Goal: Transaction & Acquisition: Purchase product/service

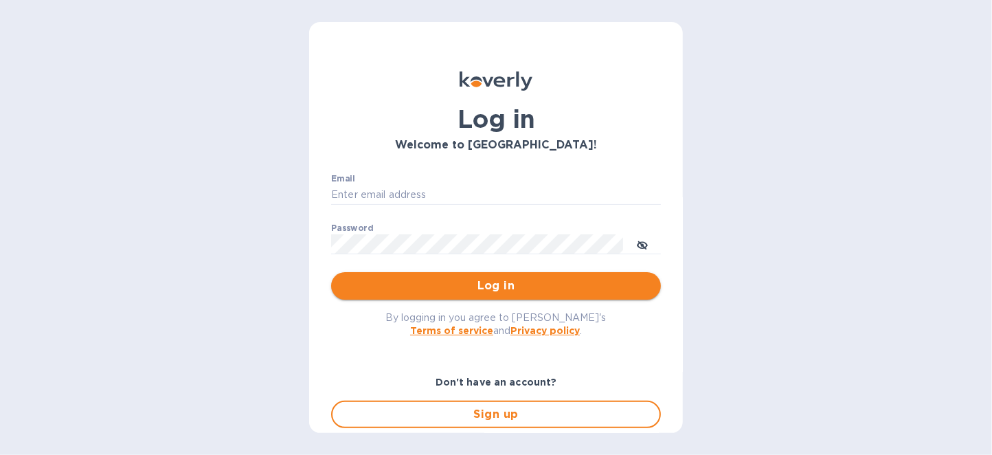
type input "info@primosliquors.com"
click at [510, 285] on span "Log in" at bounding box center [496, 286] width 308 height 16
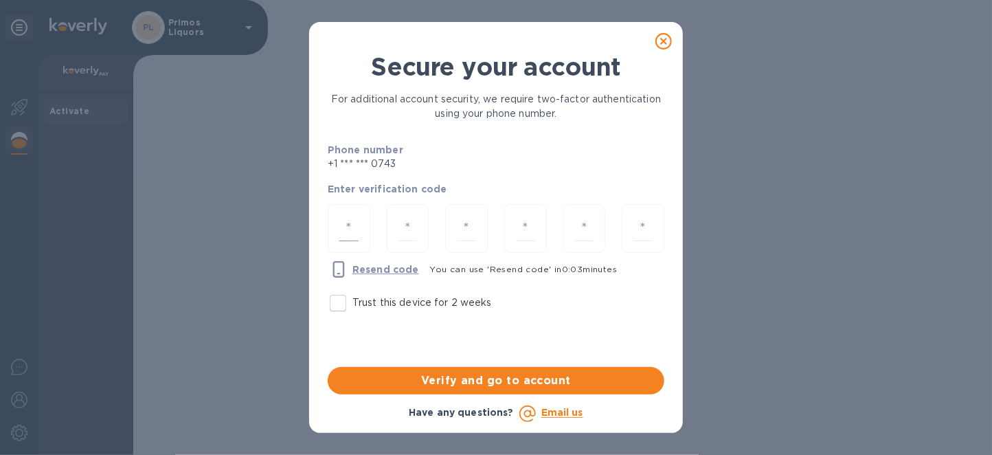
click at [354, 231] on input "number" at bounding box center [348, 228] width 19 height 25
type input "3"
type input "5"
type input "1"
type input "5"
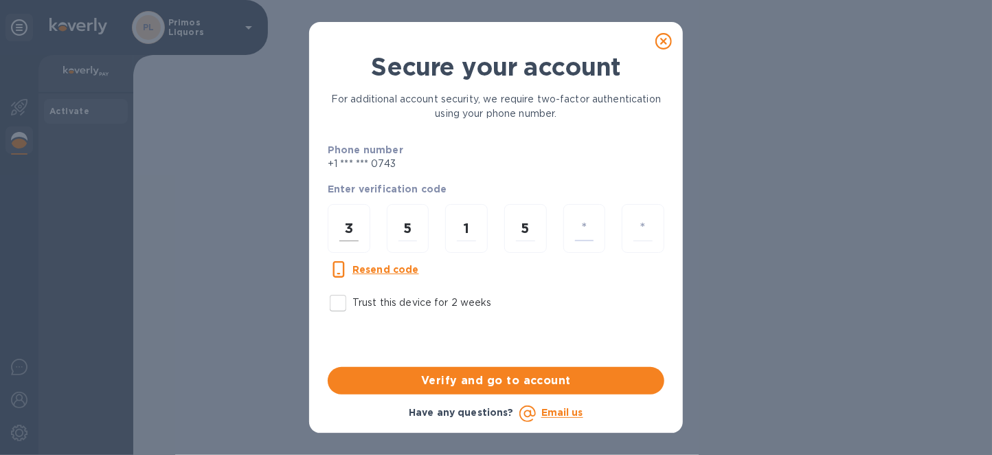
type input "7"
type input "2"
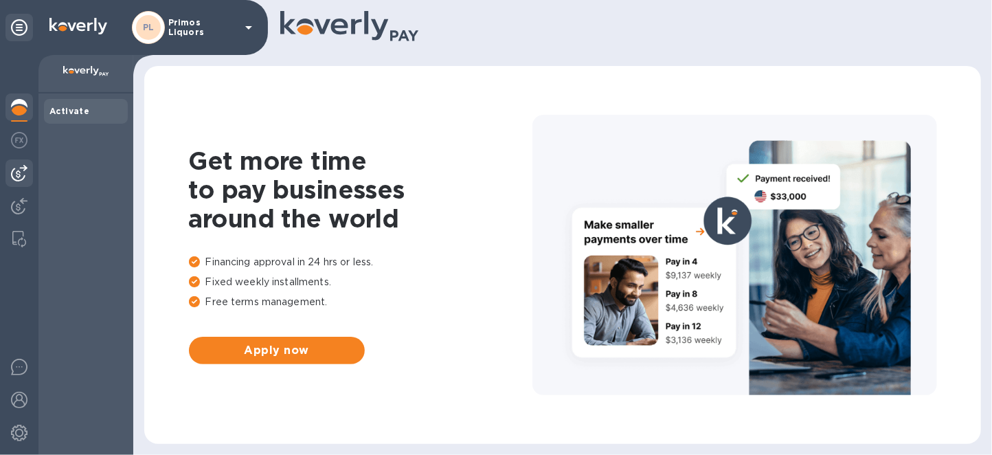
click at [8, 170] on div at bounding box center [18, 172] width 27 height 27
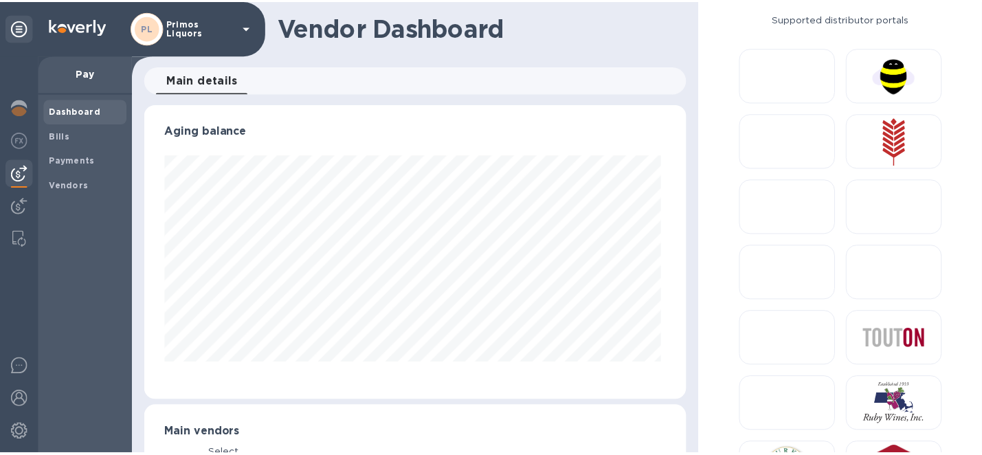
scroll to position [296, 543]
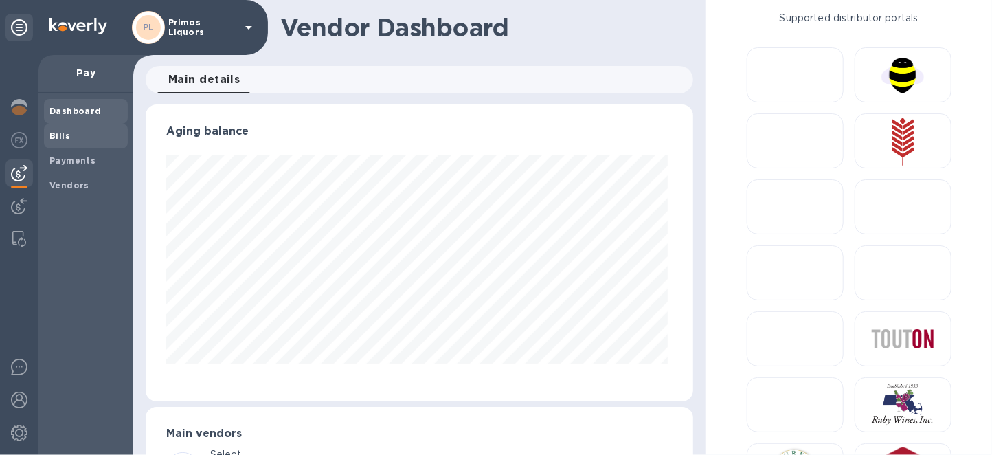
click at [73, 133] on span "Bills" at bounding box center [85, 136] width 73 height 14
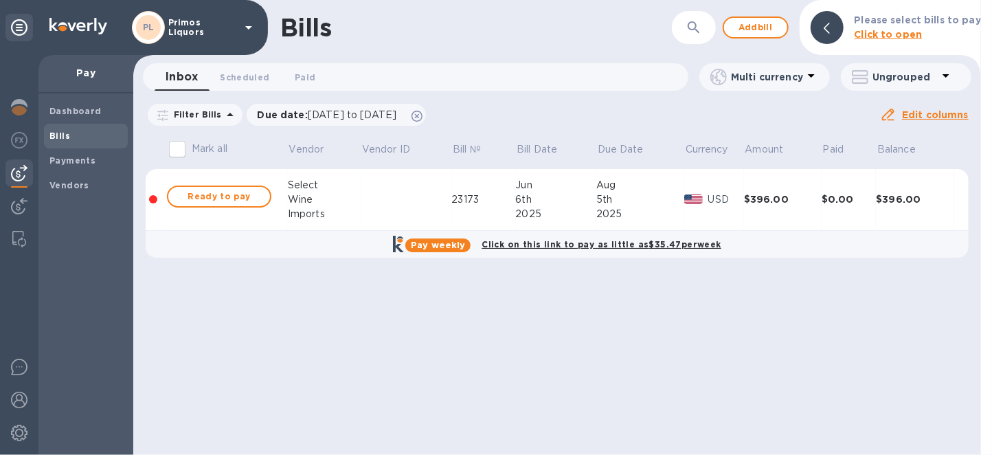
click at [176, 147] on input "Mark all" at bounding box center [177, 149] width 29 height 29
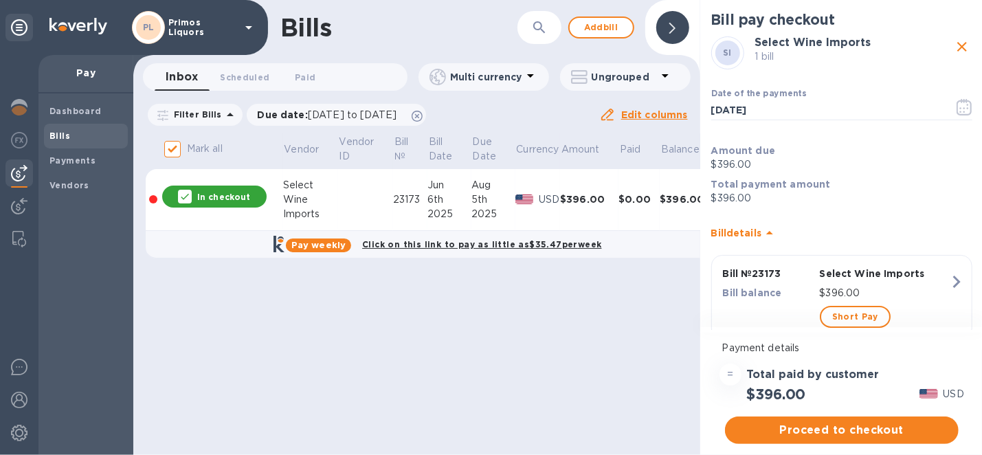
click at [953, 45] on icon "close" at bounding box center [961, 46] width 16 height 16
checkbox input "false"
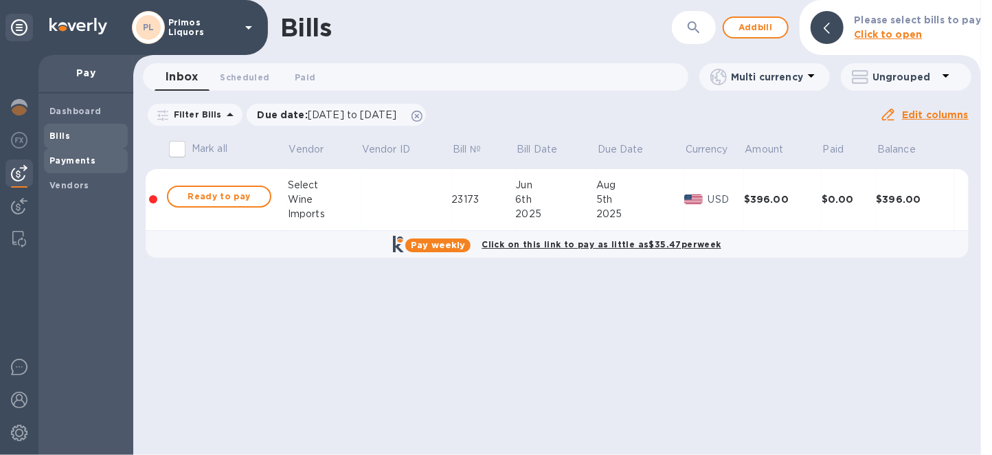
click at [77, 159] on b "Payments" at bounding box center [72, 160] width 46 height 10
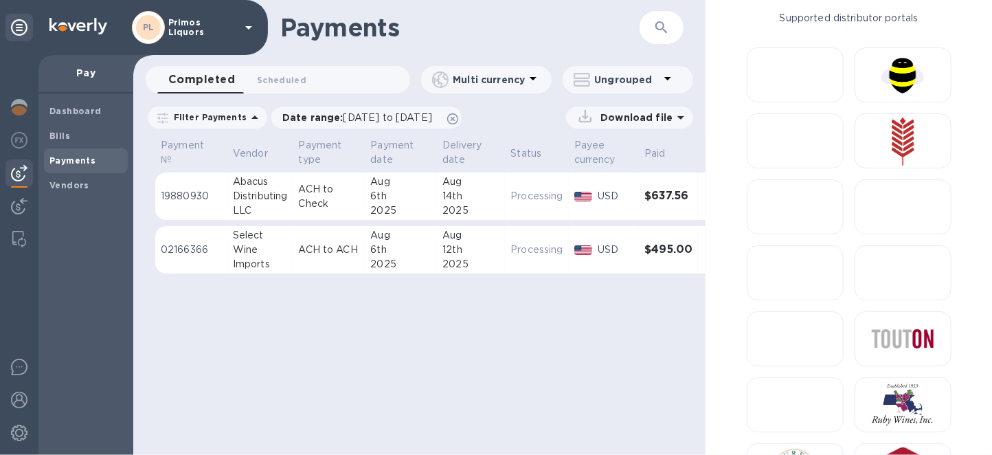
click at [273, 174] on div "Abacus" at bounding box center [260, 181] width 55 height 14
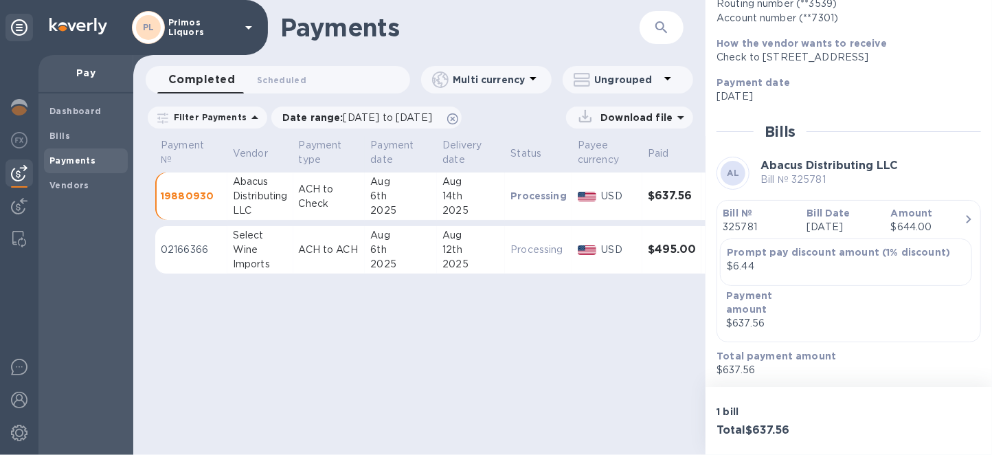
scroll to position [196, 0]
drag, startPoint x: 375, startPoint y: 319, endPoint x: 178, endPoint y: 269, distance: 203.4
click at [374, 320] on div "Payments ​ Completed 0 Scheduled 0 Multi currency Ungrouped Filter Payments Dat…" at bounding box center [419, 227] width 572 height 455
click at [78, 134] on span "Bills" at bounding box center [85, 136] width 73 height 14
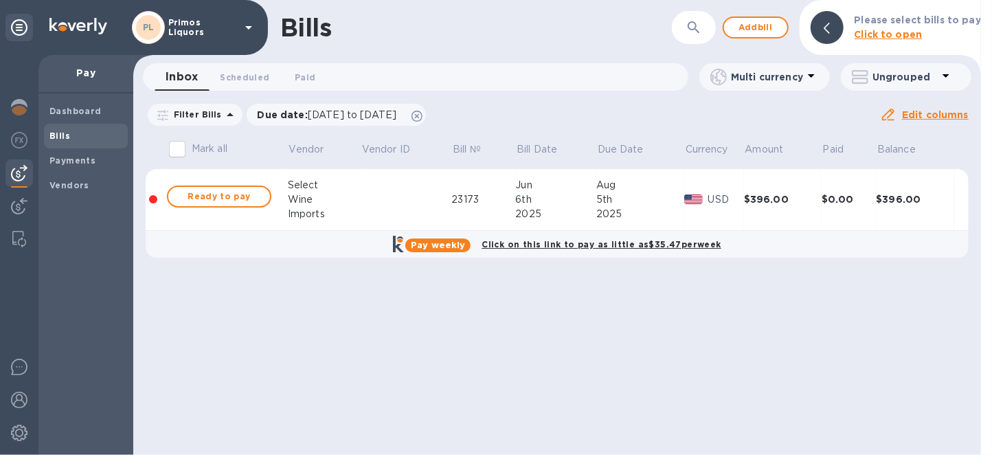
click at [668, 322] on div "Bills ​ Add bill Please select bills to pay Click to open Inbox 0 Scheduled 0 P…" at bounding box center [557, 227] width 848 height 455
click at [773, 19] on span "Add bill" at bounding box center [755, 27] width 41 height 16
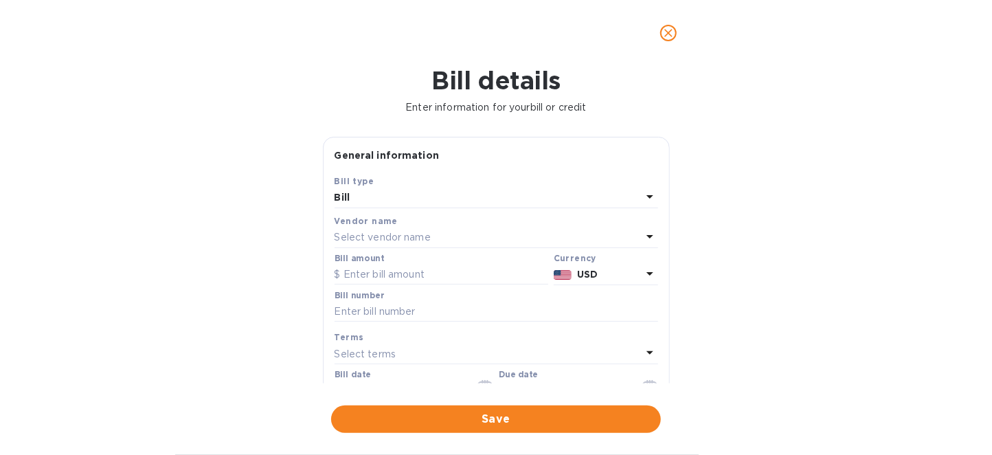
click at [418, 244] on p "Select vendor name" at bounding box center [383, 237] width 96 height 14
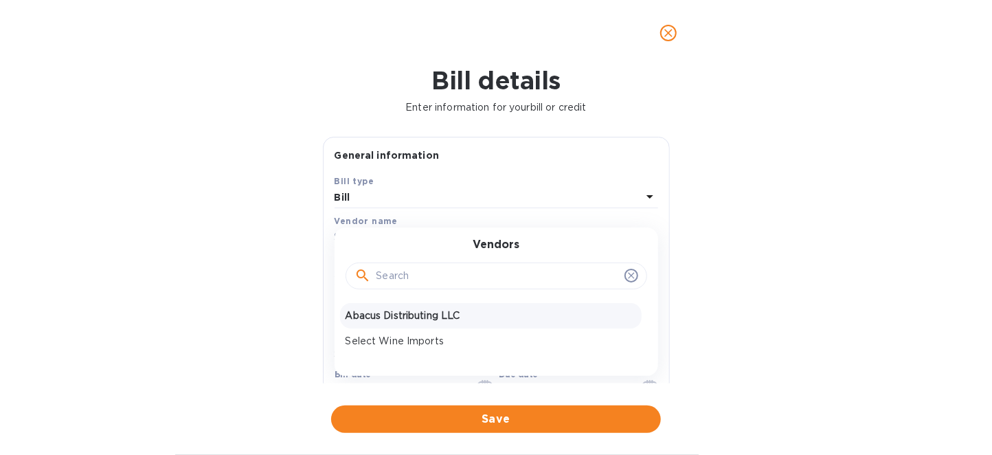
click at [397, 321] on p "Abacus Distributing LLC" at bounding box center [491, 315] width 291 height 14
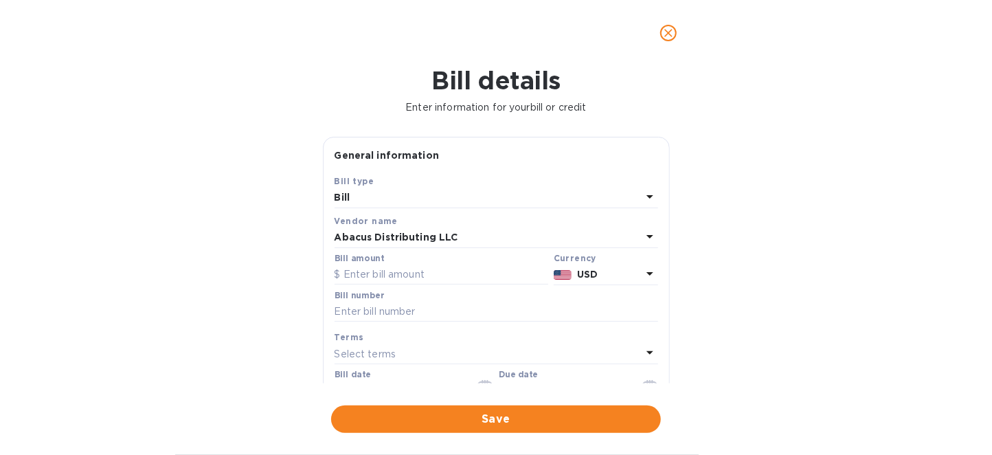
click at [396, 288] on div "Bill number" at bounding box center [496, 308] width 329 height 40
click at [401, 271] on input "text" at bounding box center [442, 274] width 214 height 21
type input "2,008"
click at [385, 308] on input "text" at bounding box center [497, 312] width 324 height 21
type input "2"
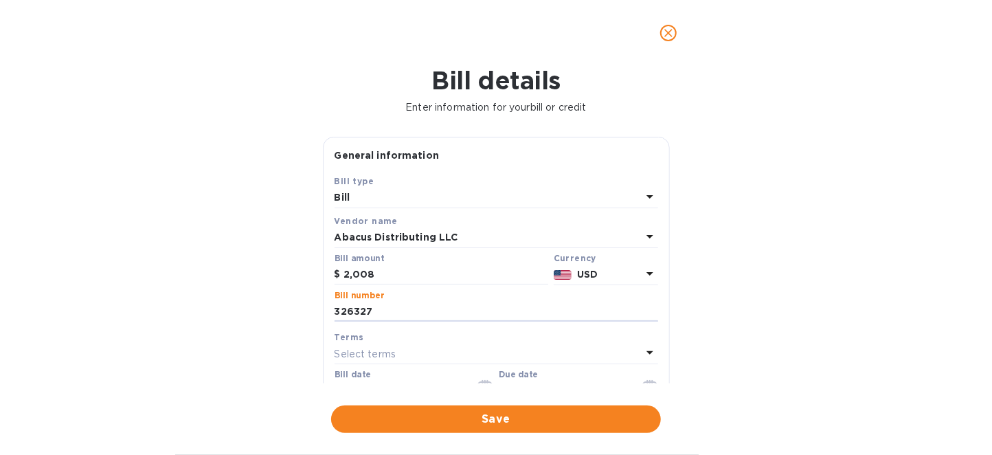
type input "326327"
click at [376, 349] on p "Select terms" at bounding box center [366, 354] width 62 height 14
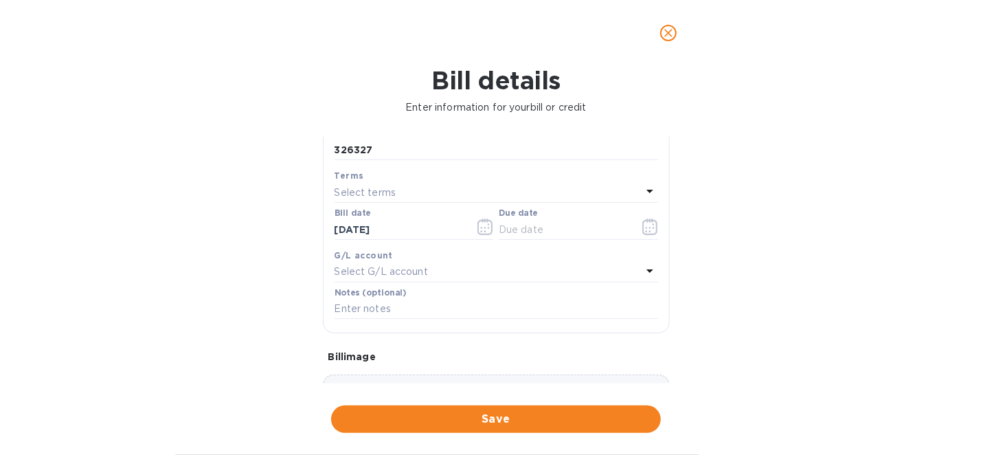
scroll to position [166, 0]
click at [352, 192] on p "Select terms" at bounding box center [366, 188] width 62 height 14
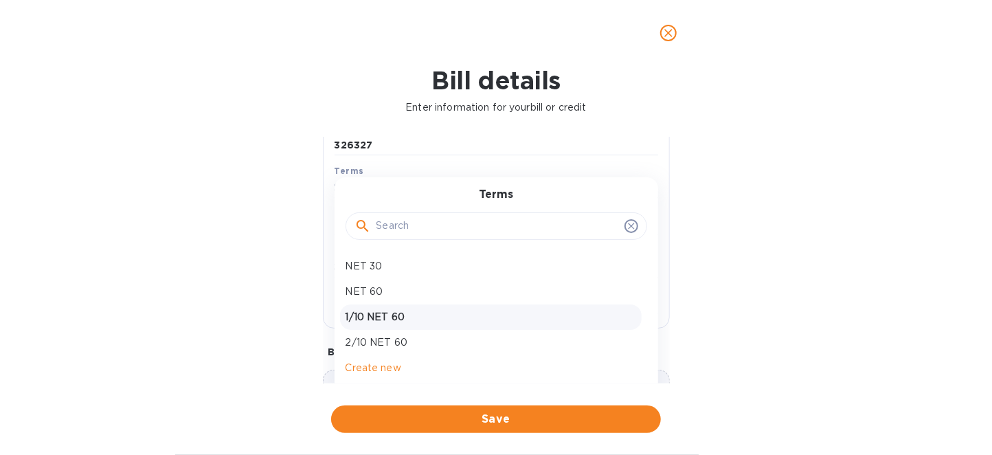
click at [372, 315] on p "1/10 NET 60" at bounding box center [491, 317] width 291 height 14
type input "[DATE]"
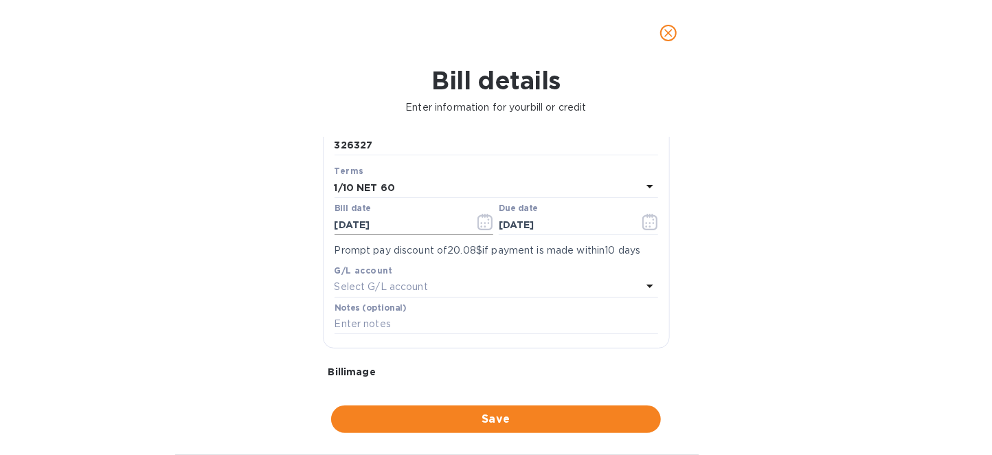
click at [481, 220] on icon "button" at bounding box center [485, 222] width 16 height 16
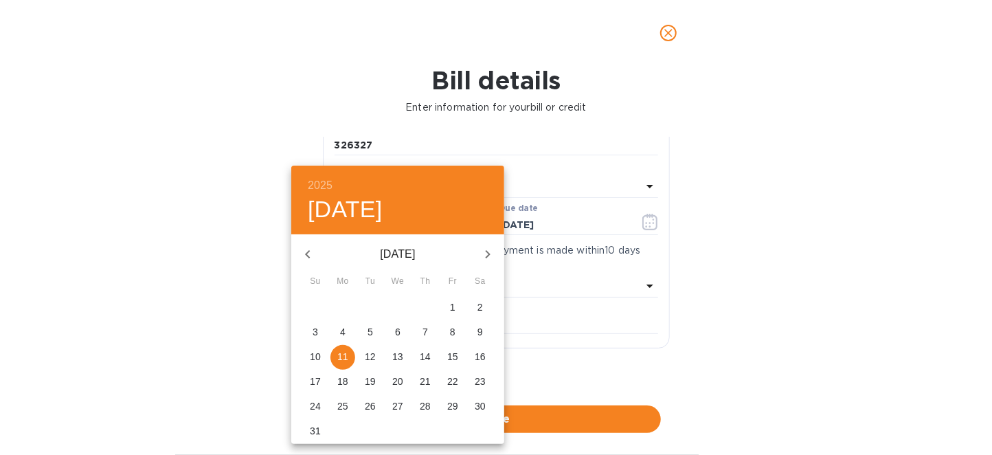
click at [454, 354] on p "15" at bounding box center [452, 357] width 11 height 14
type input "[DATE]"
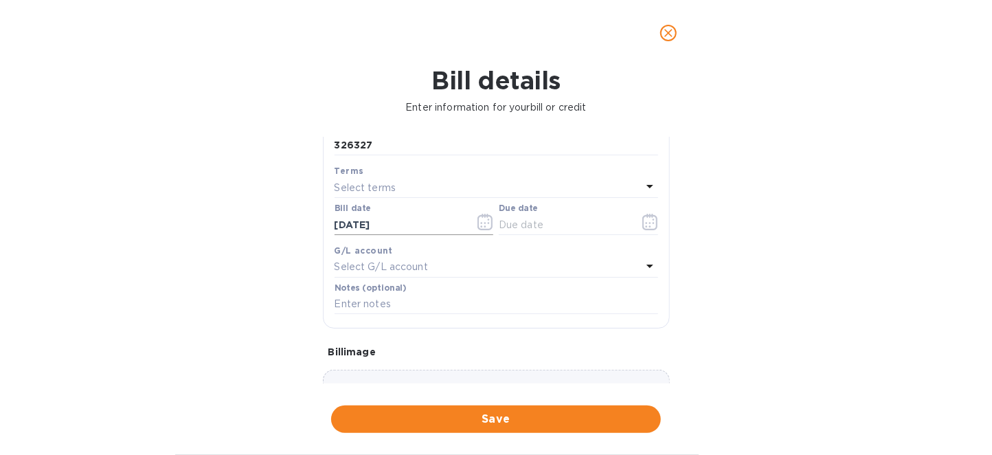
click at [482, 218] on icon "button" at bounding box center [485, 222] width 16 height 16
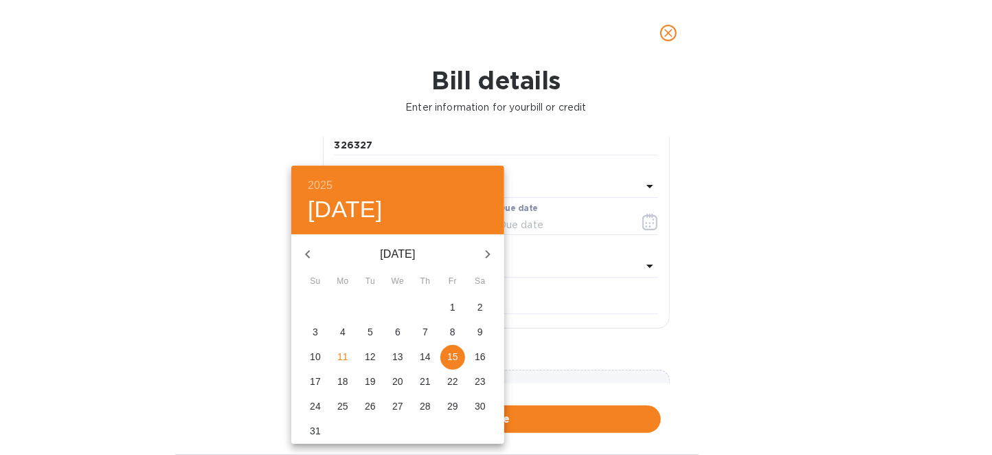
click at [397, 329] on p "6" at bounding box center [397, 332] width 5 height 14
type input "[DATE]"
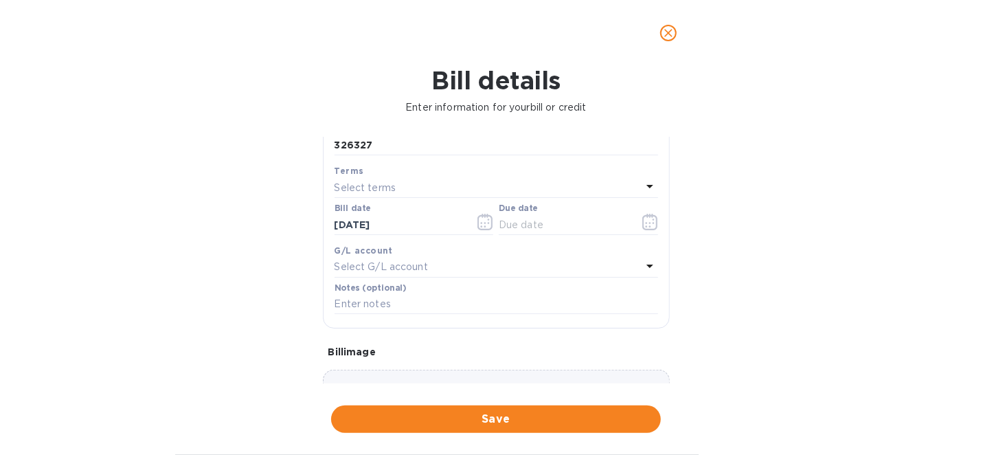
click at [381, 267] on p "Select G/L account" at bounding box center [381, 267] width 93 height 14
click at [427, 271] on div "Accounts" at bounding box center [496, 297] width 291 height 59
click at [789, 271] on div "Bill details Enter information for your bill or credit General information Save…" at bounding box center [496, 260] width 992 height 389
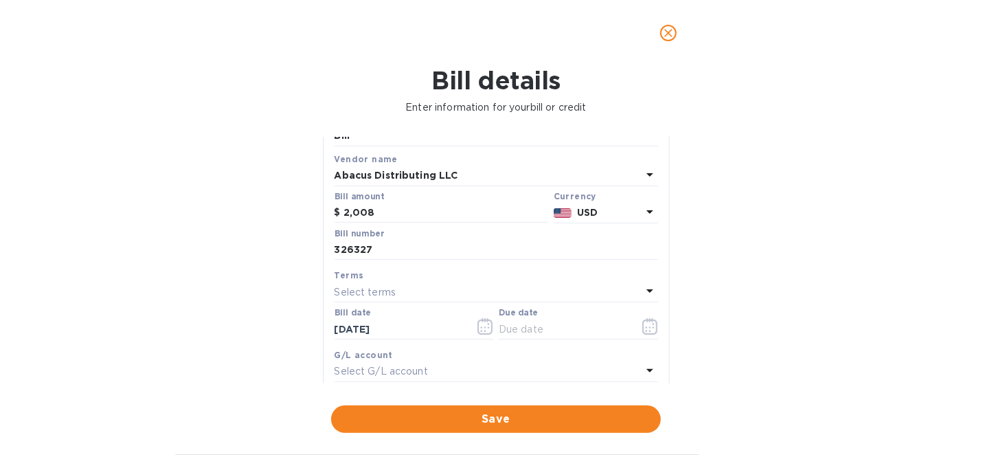
scroll to position [61, 0]
click at [471, 409] on button "Save" at bounding box center [496, 418] width 330 height 27
drag, startPoint x: 532, startPoint y: 322, endPoint x: 614, endPoint y: 327, distance: 82.6
click at [532, 322] on input "text" at bounding box center [564, 329] width 130 height 21
click at [652, 328] on icon "button" at bounding box center [653, 328] width 2 height 2
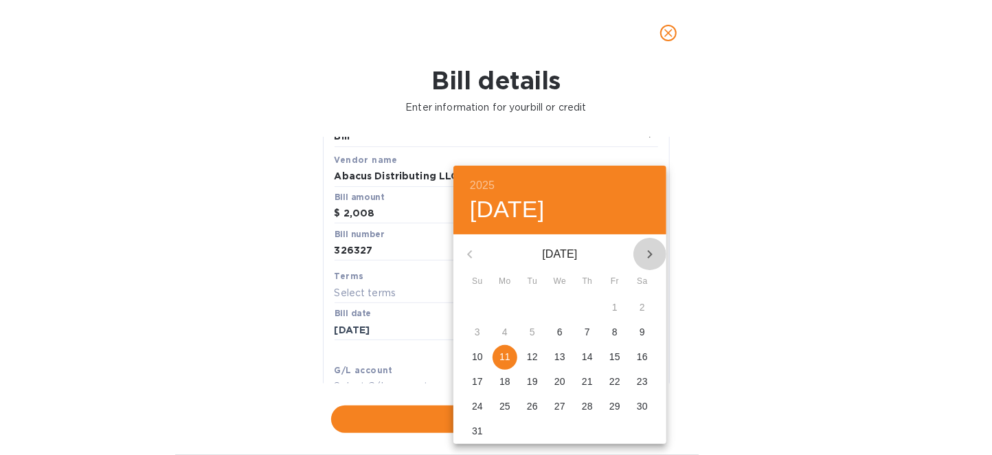
click at [646, 254] on icon "button" at bounding box center [650, 254] width 16 height 16
click at [620, 304] on span "3" at bounding box center [614, 307] width 25 height 14
type input "[DATE]"
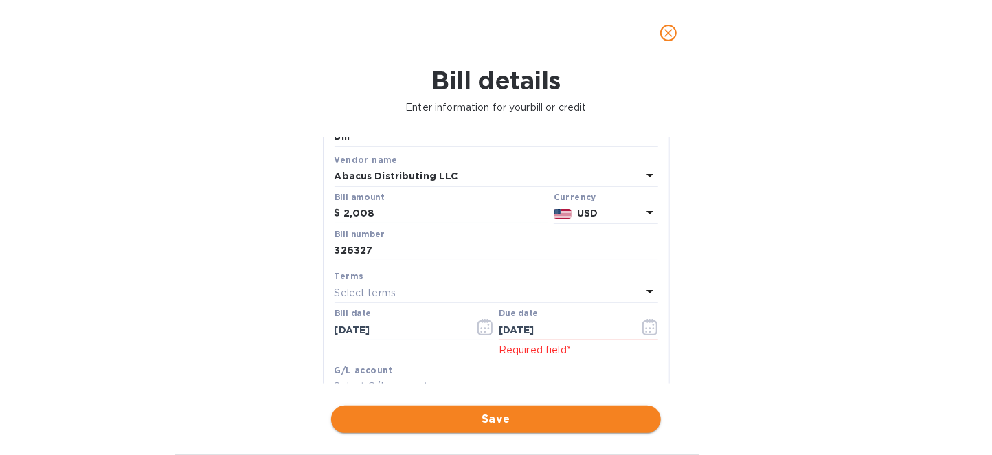
click at [525, 421] on span "Save" at bounding box center [496, 419] width 308 height 16
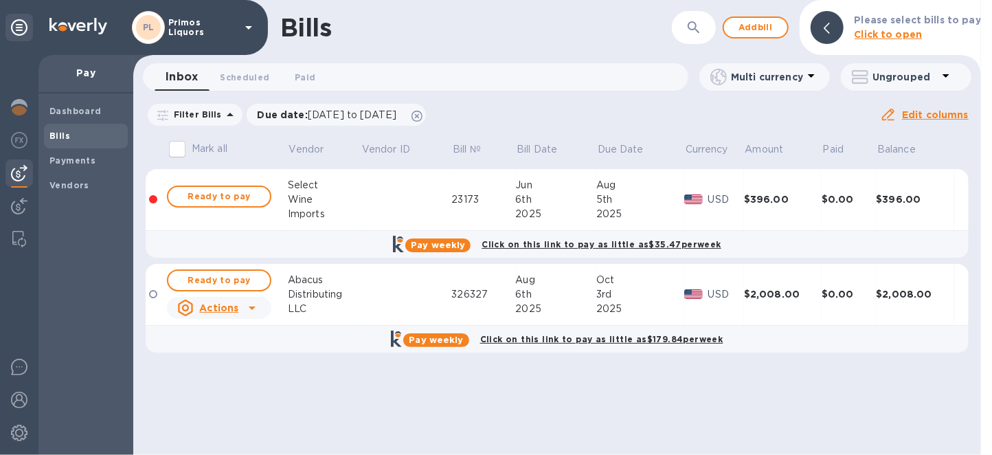
click at [238, 311] on div "Actions" at bounding box center [207, 308] width 67 height 22
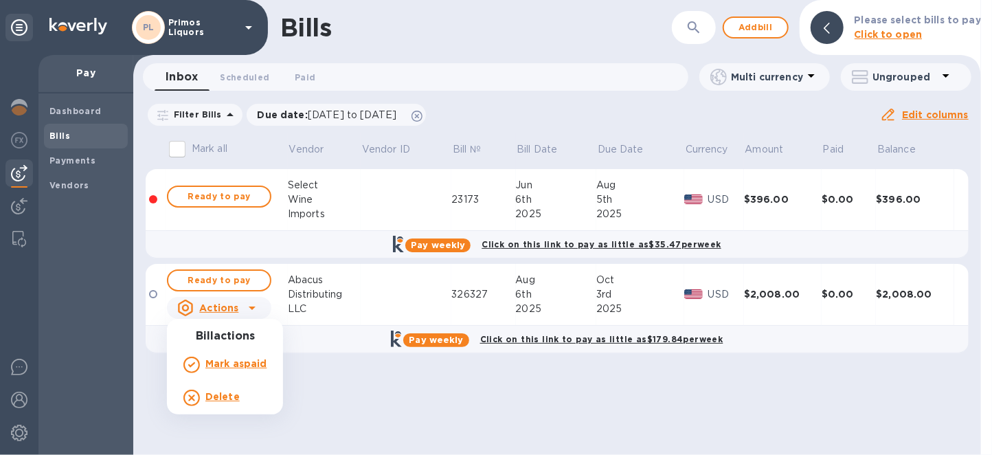
click at [148, 293] on div at bounding box center [496, 227] width 992 height 455
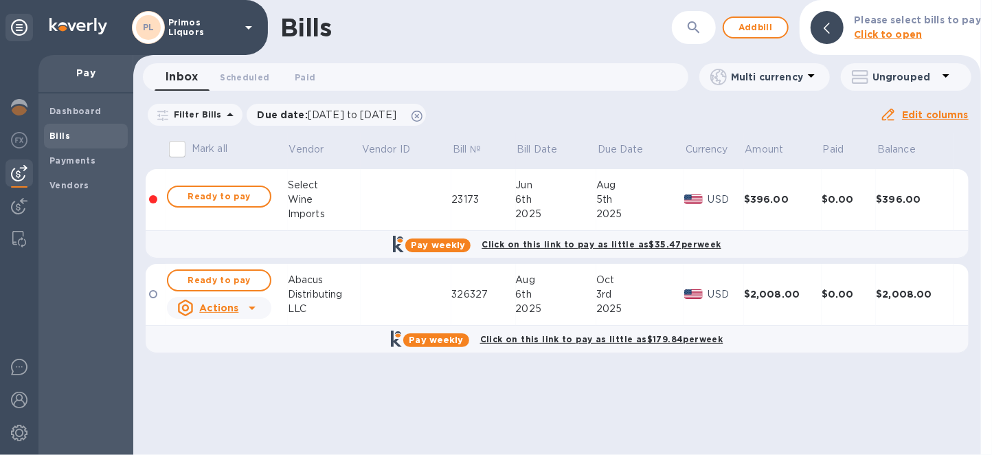
click at [152, 295] on div at bounding box center [153, 294] width 8 height 8
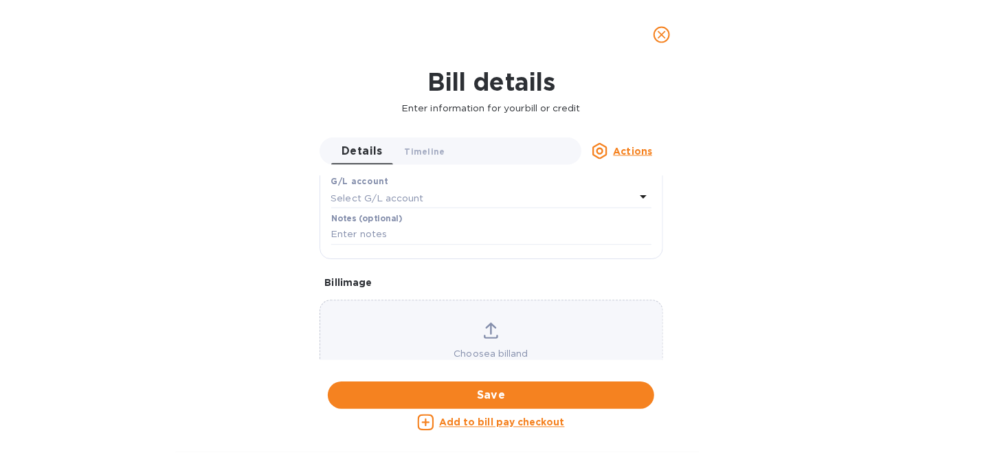
scroll to position [366, 0]
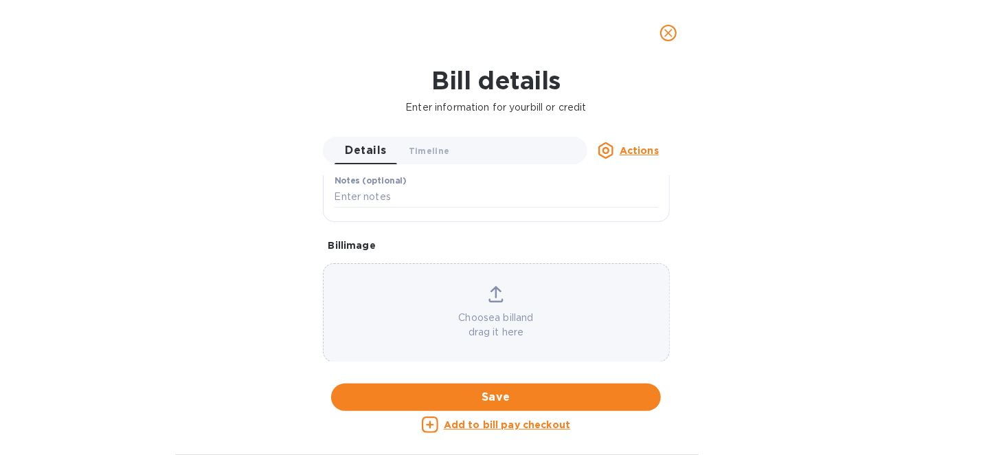
click at [639, 146] on u "Actions" at bounding box center [639, 150] width 39 height 11
drag, startPoint x: 817, startPoint y: 201, endPoint x: 810, endPoint y: 201, distance: 7.6
click at [817, 201] on div at bounding box center [496, 227] width 992 height 455
click at [672, 31] on icon "close" at bounding box center [668, 33] width 14 height 14
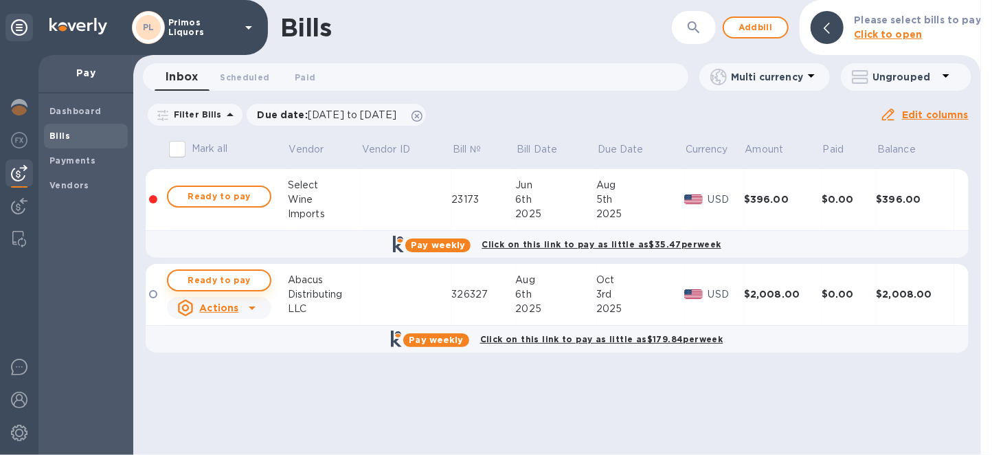
click at [229, 285] on span "Ready to pay" at bounding box center [219, 280] width 80 height 16
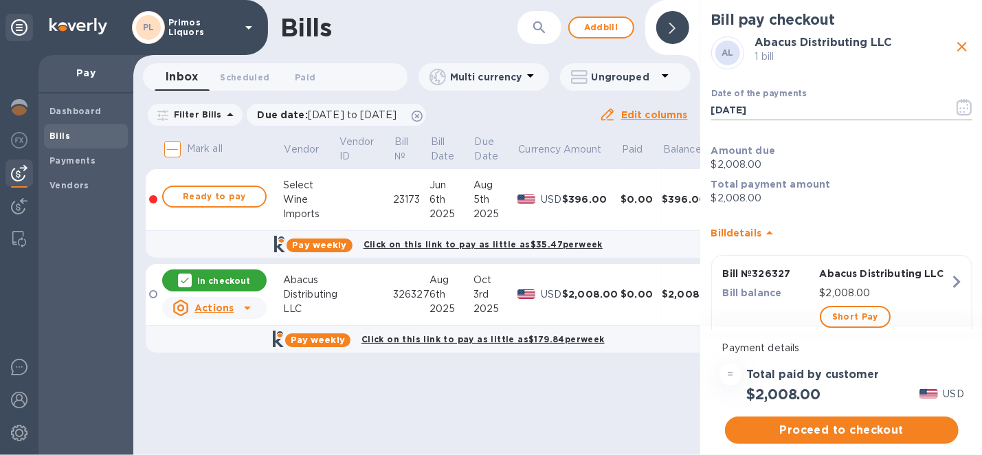
click at [962, 102] on icon "button" at bounding box center [963, 107] width 15 height 16
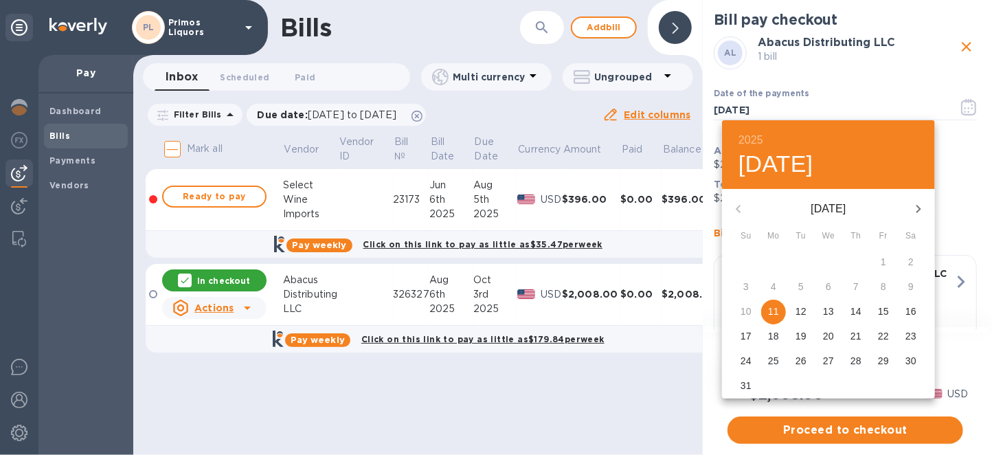
click at [880, 308] on p "15" at bounding box center [883, 311] width 11 height 14
type input "[DATE]"
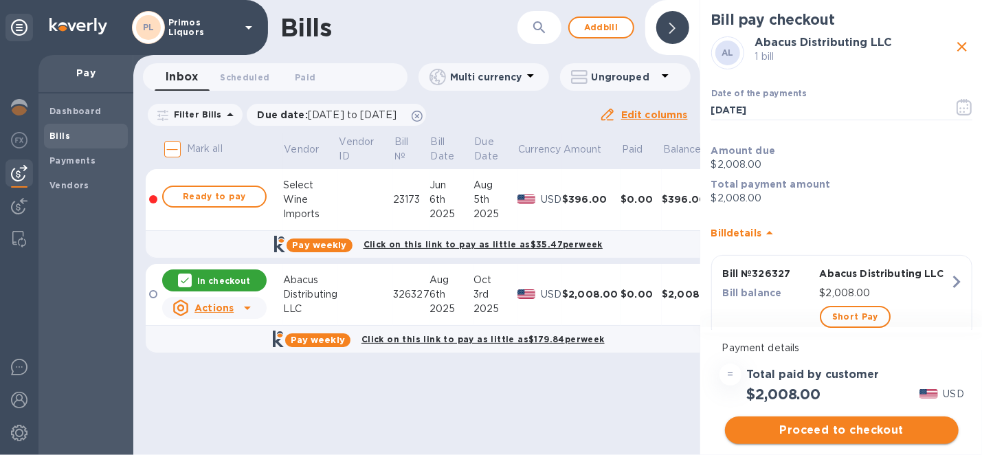
click at [843, 438] on button "Proceed to checkout" at bounding box center [842, 429] width 234 height 27
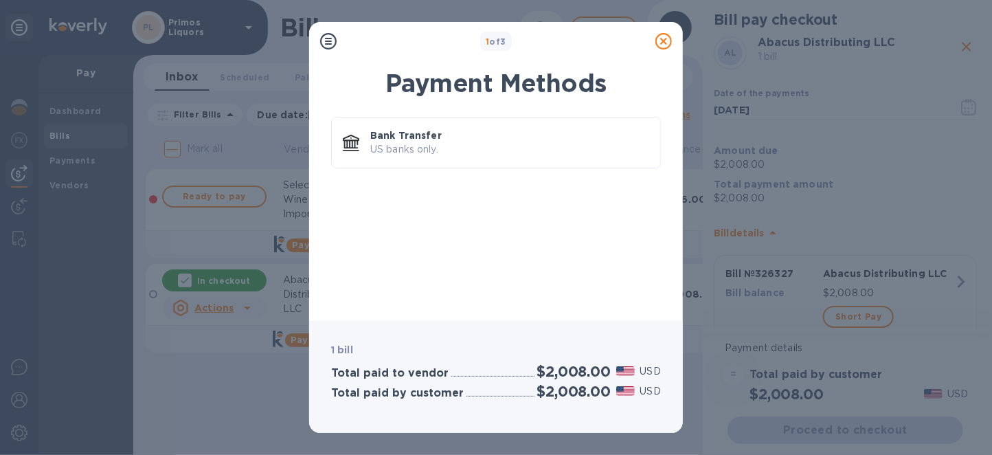
click at [661, 44] on icon at bounding box center [663, 41] width 16 height 16
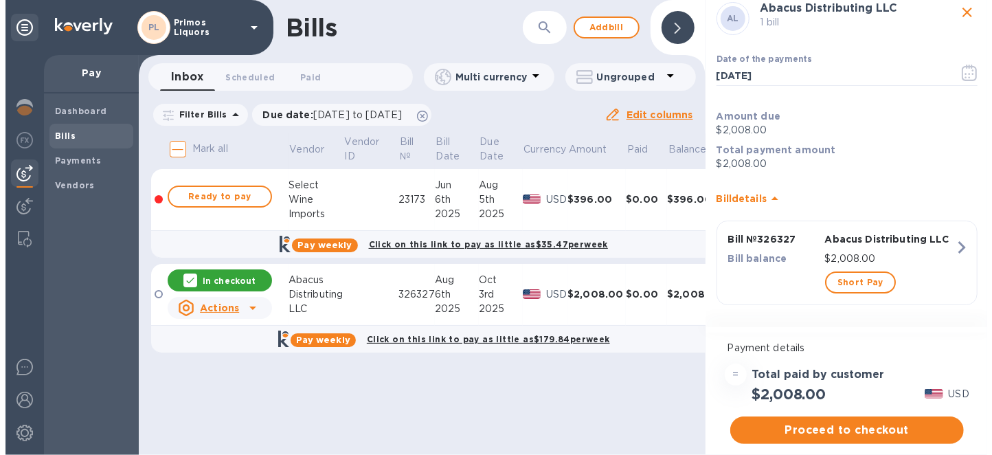
scroll to position [37, 0]
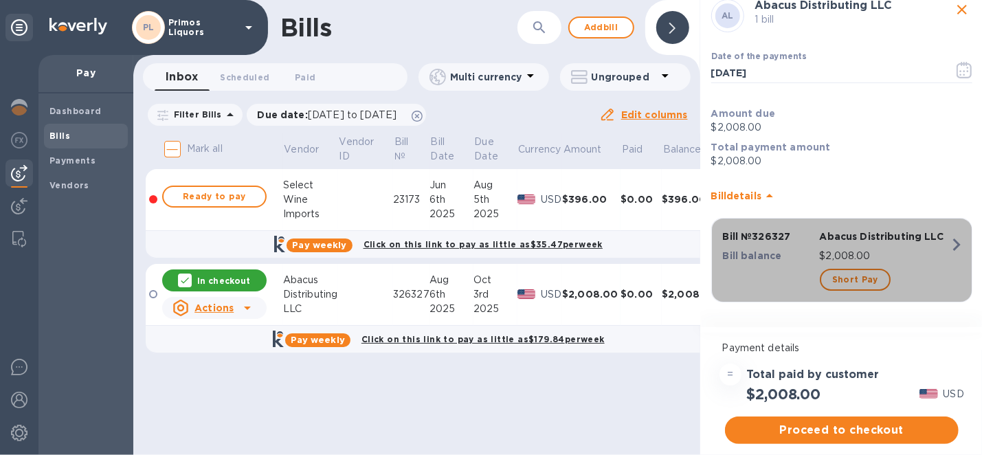
click at [903, 239] on p "Abacus Distributing LLC" at bounding box center [884, 236] width 130 height 14
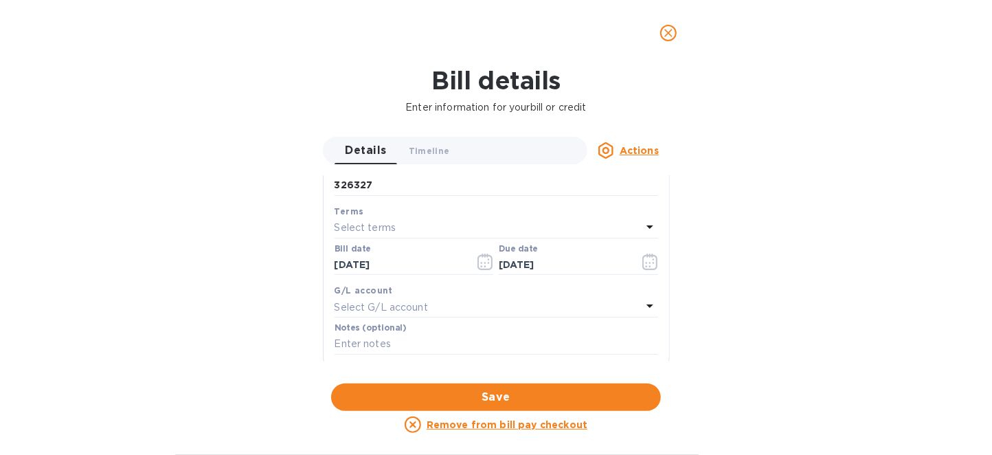
scroll to position [223, 0]
click at [473, 218] on div "Select terms" at bounding box center [488, 224] width 307 height 19
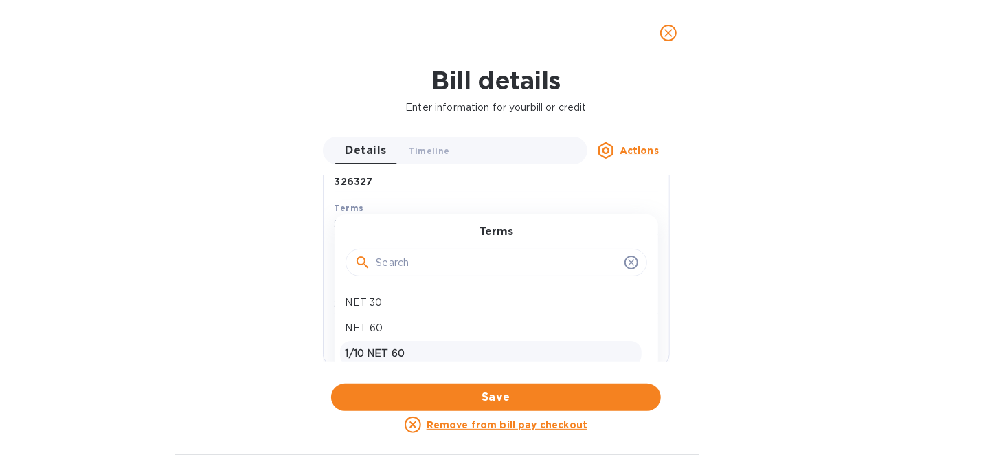
click at [385, 346] on p "1/10 NET 60" at bounding box center [491, 353] width 291 height 14
type input "[DATE]"
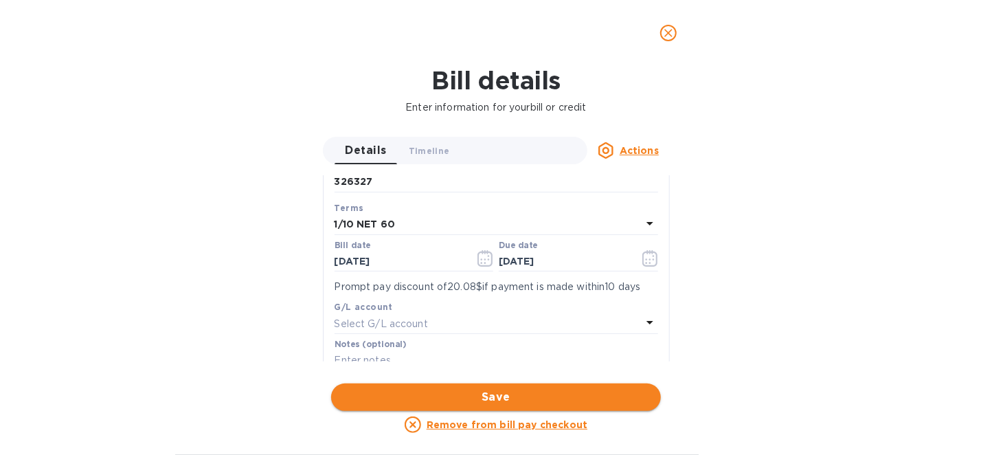
click at [468, 395] on span "Save" at bounding box center [496, 397] width 308 height 16
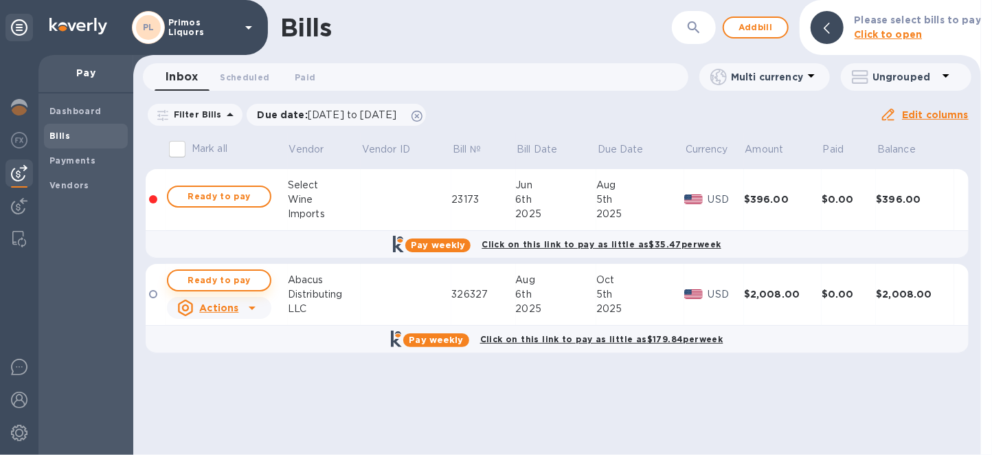
click at [245, 281] on span "Ready to pay" at bounding box center [219, 280] width 80 height 16
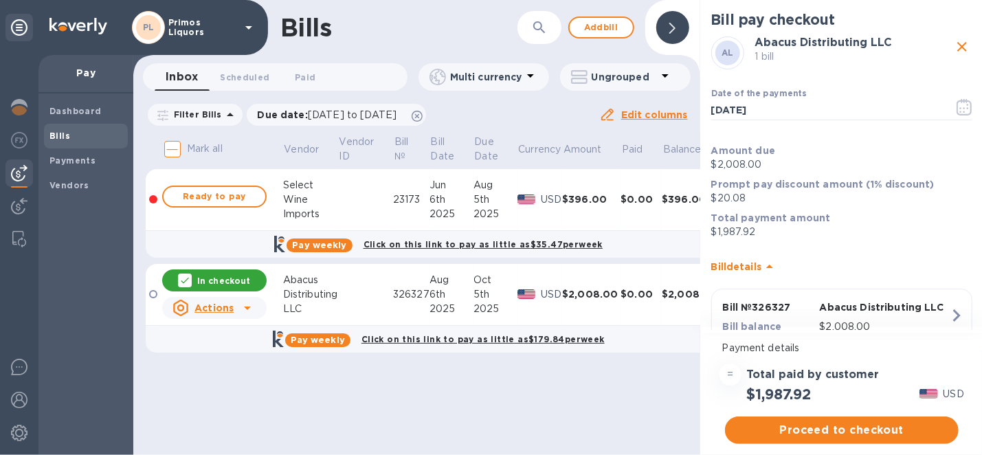
click at [901, 431] on span "Proceed to checkout" at bounding box center [842, 430] width 212 height 16
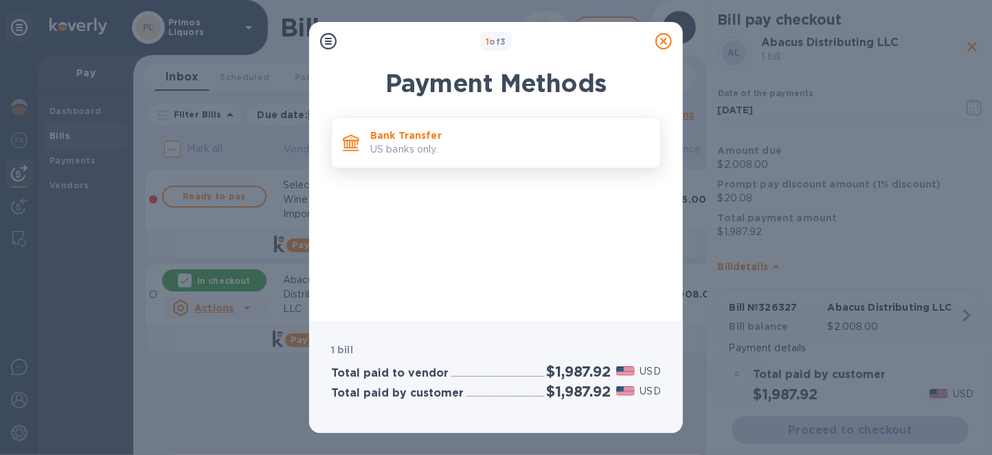
click at [524, 144] on p "US banks only." at bounding box center [509, 149] width 279 height 14
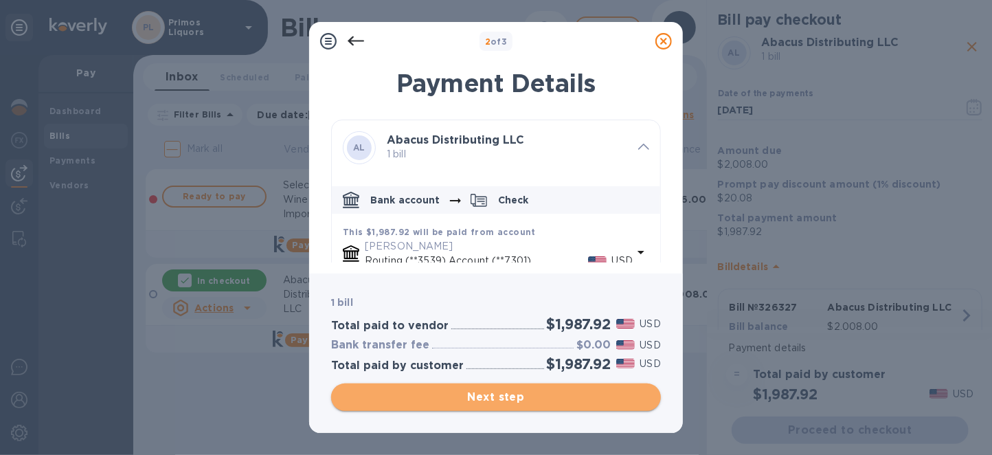
click at [527, 403] on span "Next step" at bounding box center [496, 397] width 308 height 16
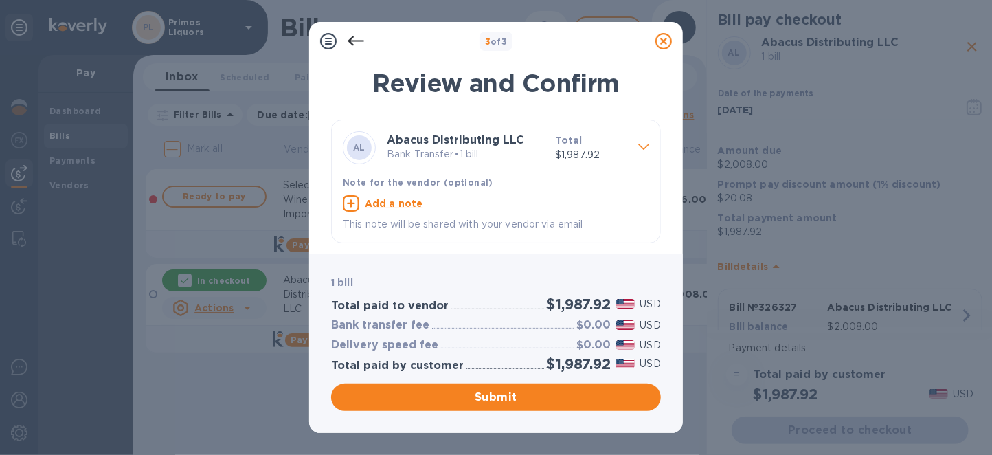
scroll to position [1, 0]
click at [356, 40] on icon at bounding box center [356, 41] width 16 height 10
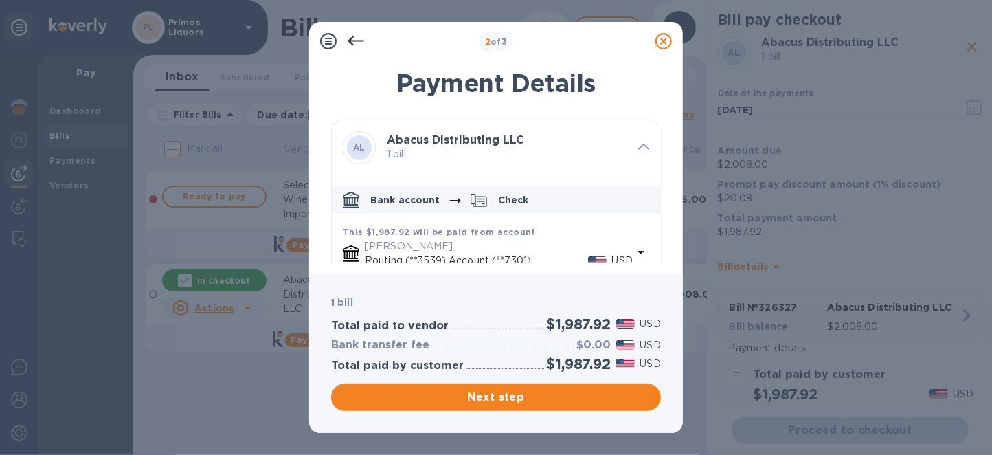
click at [356, 40] on icon at bounding box center [356, 41] width 16 height 10
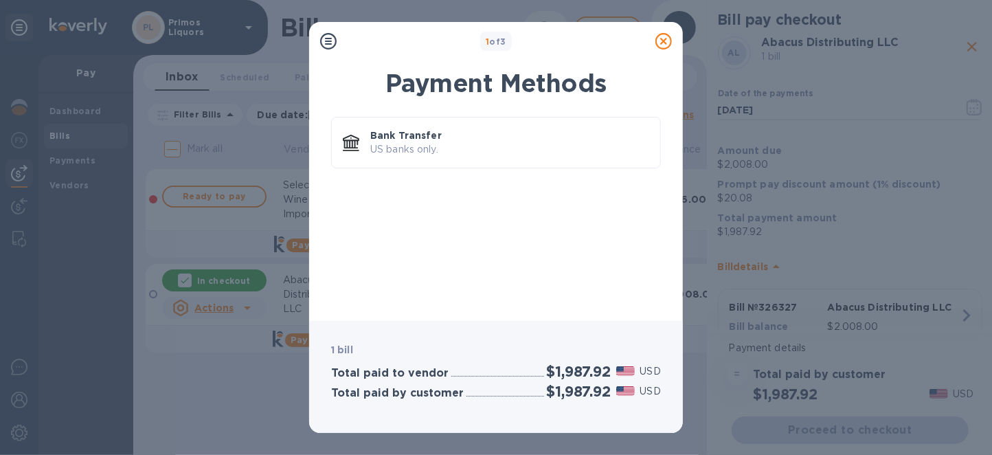
click at [356, 40] on div "1 of 3" at bounding box center [496, 42] width 308 height 20
click at [666, 39] on icon at bounding box center [663, 41] width 16 height 16
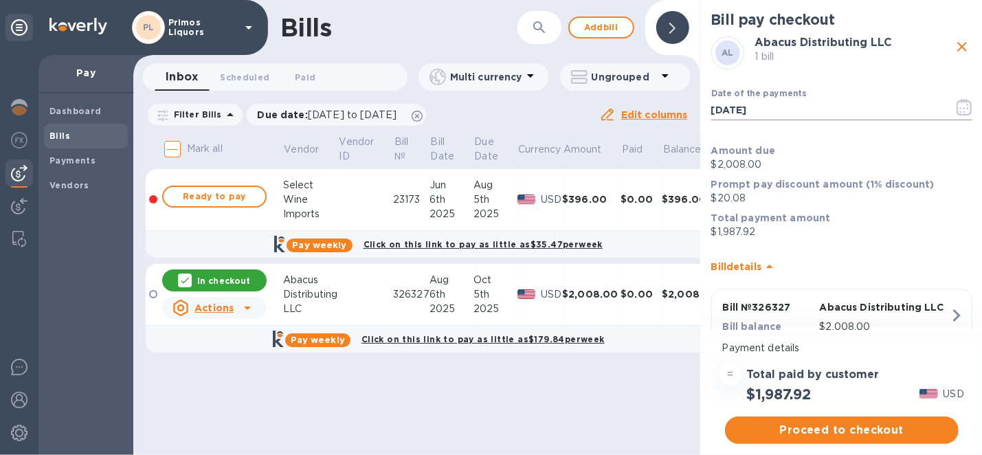
click at [964, 110] on icon "button" at bounding box center [964, 107] width 16 height 16
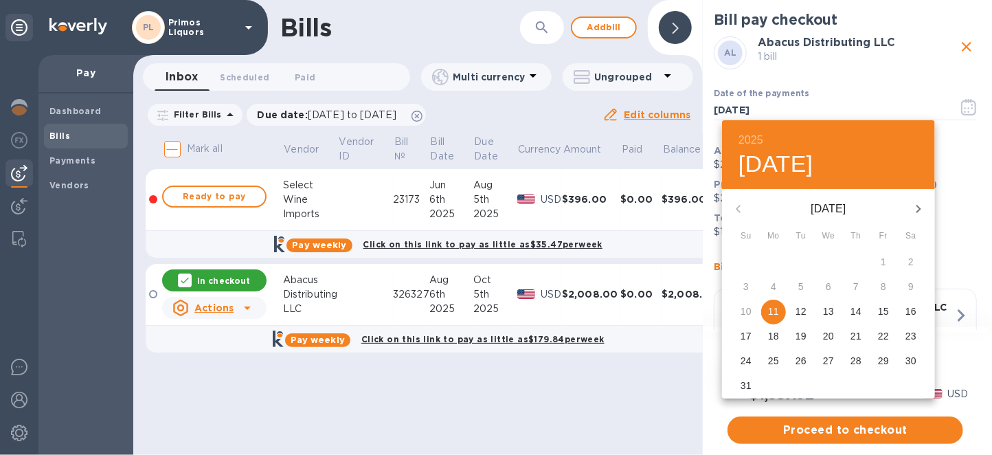
click at [883, 304] on button "15" at bounding box center [883, 311] width 25 height 25
type input "[DATE]"
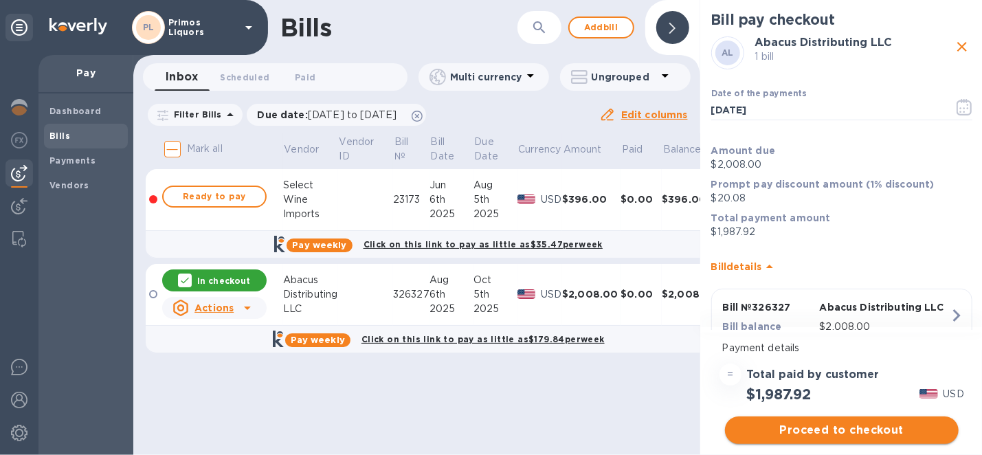
click at [816, 424] on span "Proceed to checkout" at bounding box center [842, 430] width 212 height 16
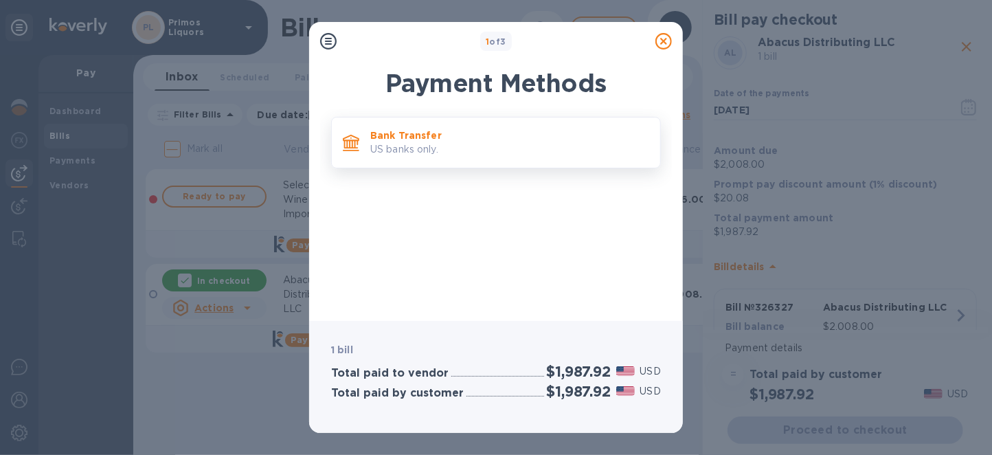
click at [431, 157] on div "Bank Transfer US banks only." at bounding box center [510, 142] width 290 height 39
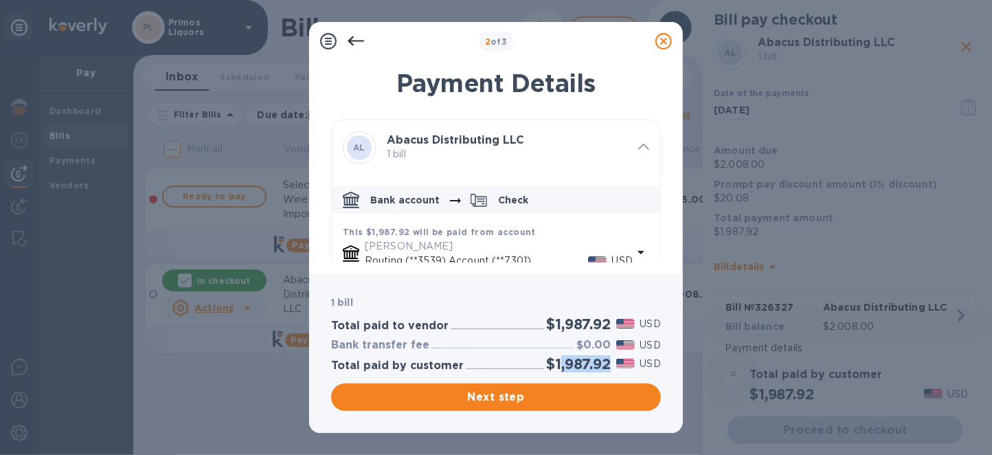
drag, startPoint x: 606, startPoint y: 363, endPoint x: 556, endPoint y: 365, distance: 50.2
click at [556, 365] on h2 "$1,987.92" at bounding box center [579, 363] width 64 height 17
drag, startPoint x: 609, startPoint y: 361, endPoint x: 548, endPoint y: 364, distance: 61.2
click at [548, 364] on h2 "$1,987.92" at bounding box center [579, 363] width 64 height 17
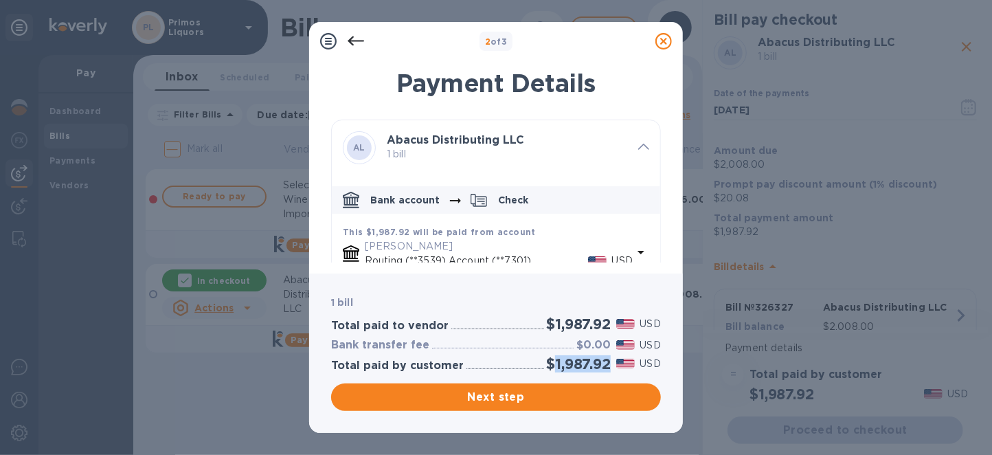
copy h2 "1,987.92"
click at [510, 412] on div "Next step" at bounding box center [495, 397] width 335 height 33
click at [508, 400] on span "Next step" at bounding box center [496, 397] width 308 height 16
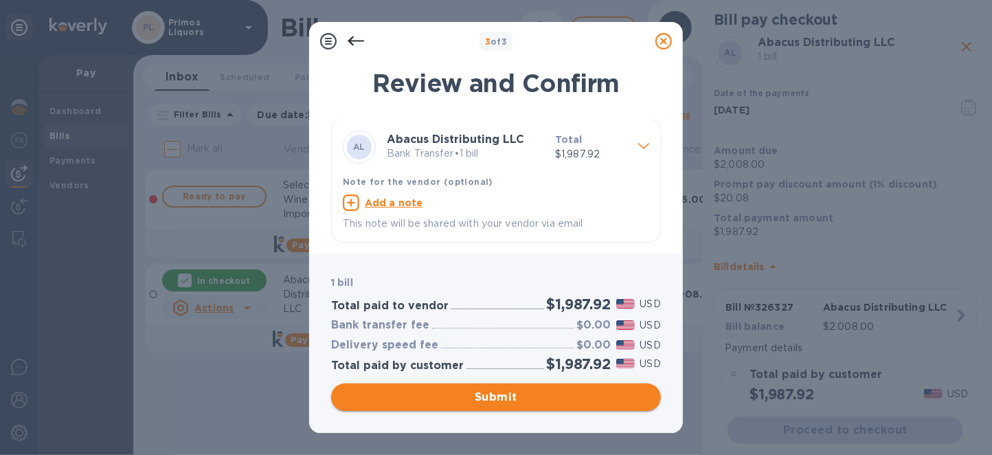
click at [466, 402] on span "Submit" at bounding box center [496, 397] width 308 height 16
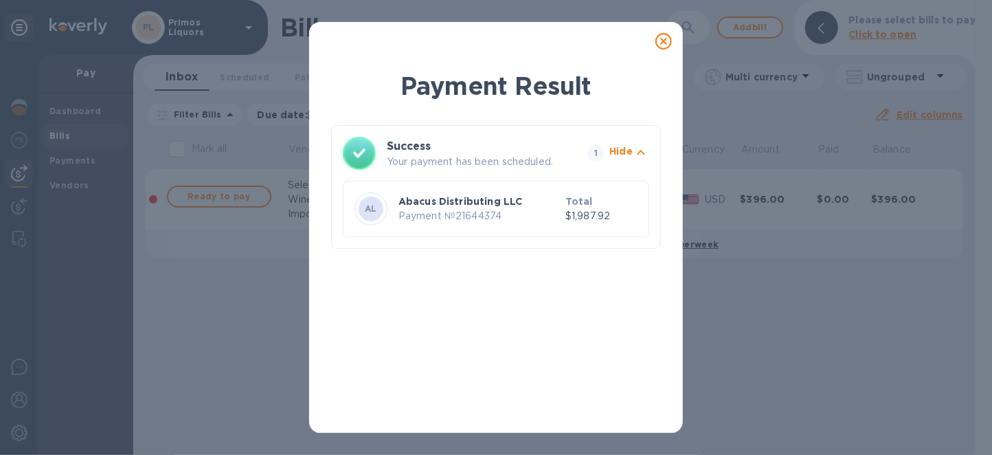
click at [665, 39] on icon at bounding box center [663, 41] width 16 height 16
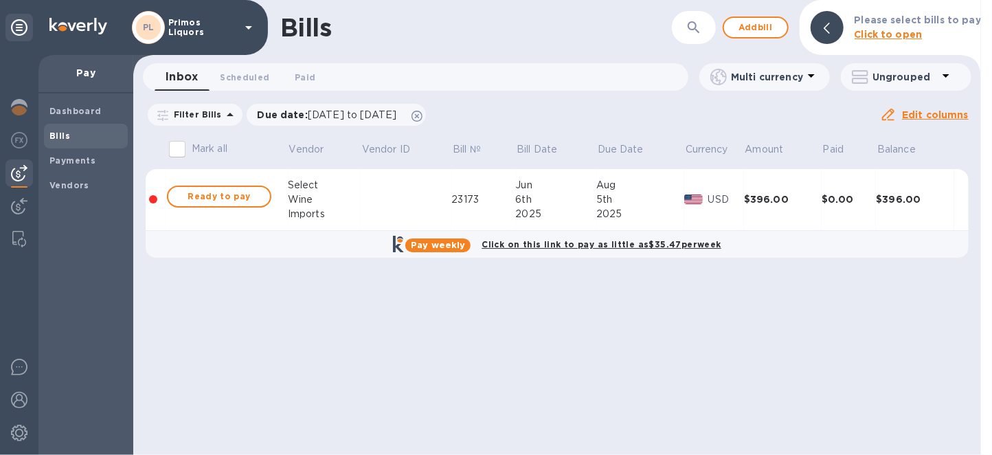
click at [421, 343] on div "Bills ​ Add bill Please select bills to pay Click to open Inbox 0 Scheduled 0 P…" at bounding box center [557, 227] width 848 height 455
click at [104, 160] on span "Payments" at bounding box center [85, 161] width 73 height 14
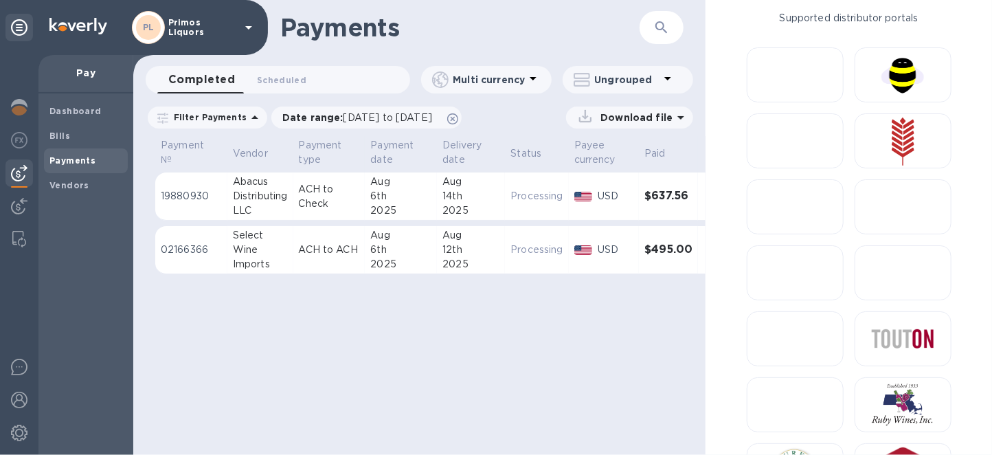
click at [425, 201] on div "6th" at bounding box center [400, 196] width 61 height 14
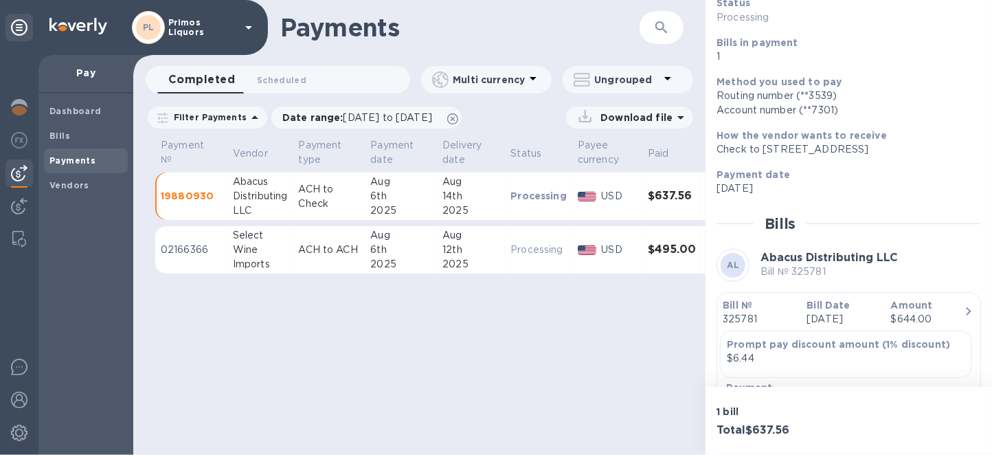
scroll to position [196, 0]
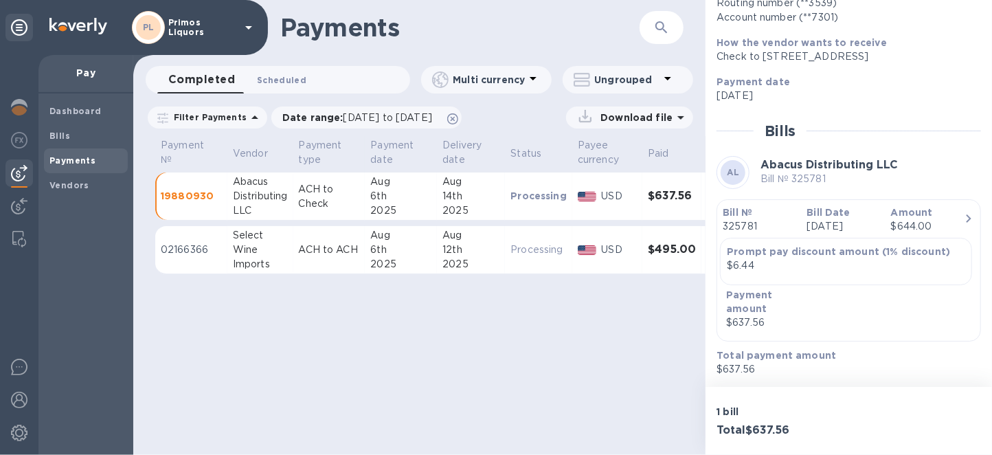
click at [286, 80] on span "Scheduled 0" at bounding box center [281, 80] width 49 height 14
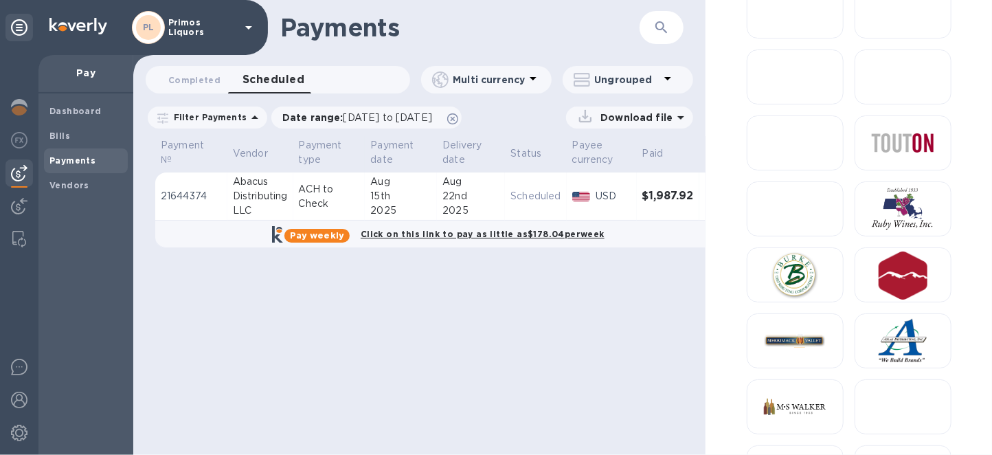
click at [269, 199] on div "Distributing" at bounding box center [260, 196] width 55 height 14
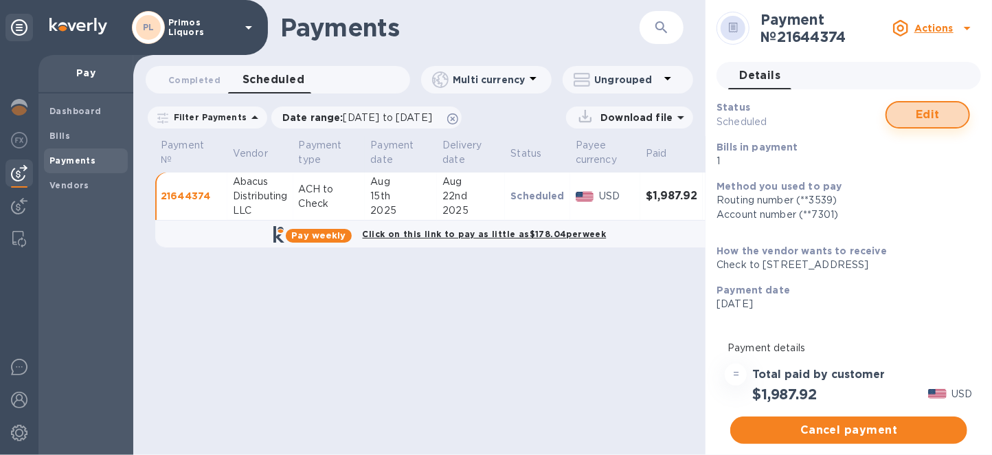
click at [926, 118] on span "Edit" at bounding box center [928, 114] width 60 height 16
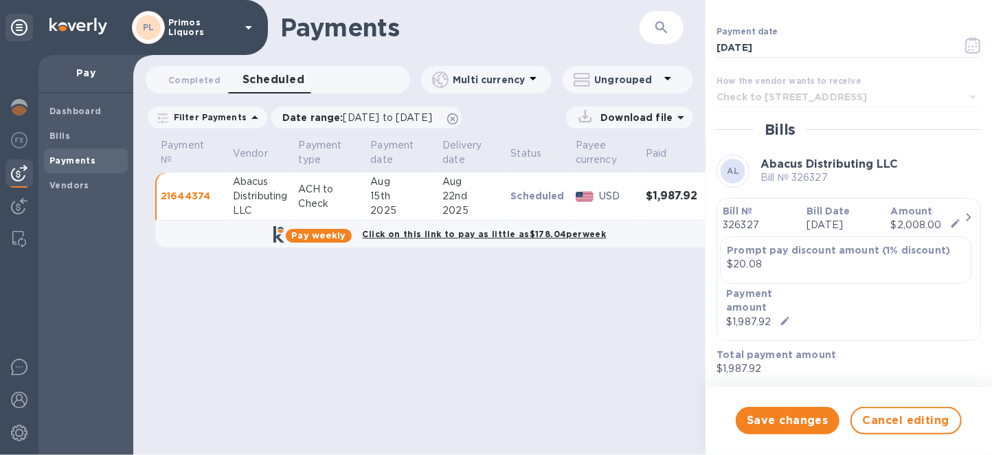
scroll to position [172, 0]
click at [936, 212] on p "Amount" at bounding box center [927, 211] width 73 height 14
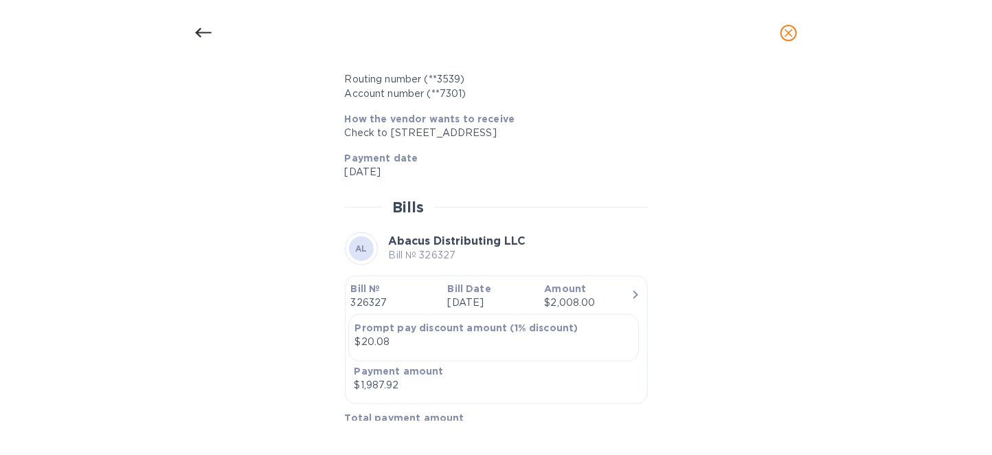
scroll to position [724, 0]
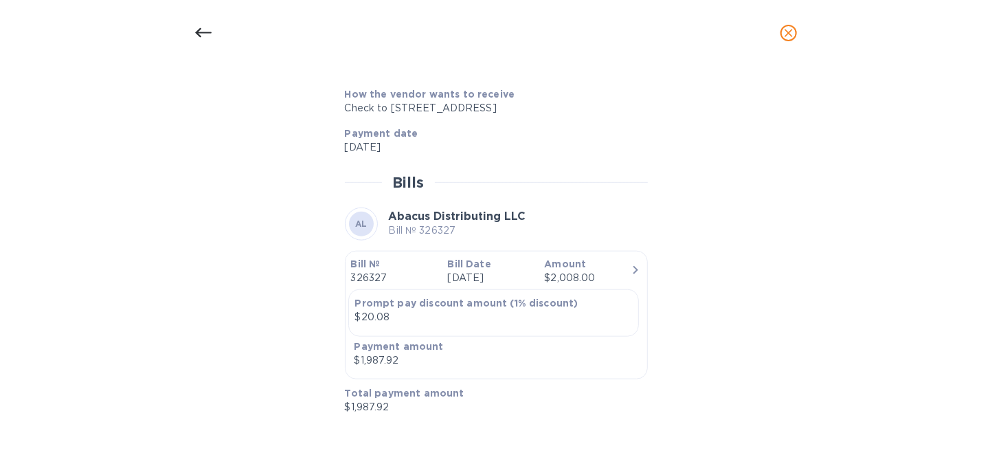
click at [596, 271] on div "$2,008.00" at bounding box center [587, 278] width 86 height 14
click at [462, 383] on div "Total payment amount $1,987.92" at bounding box center [490, 400] width 303 height 39
click at [427, 359] on div "$1,987.92" at bounding box center [402, 360] width 97 height 14
drag, startPoint x: 427, startPoint y: 359, endPoint x: 436, endPoint y: 306, distance: 53.6
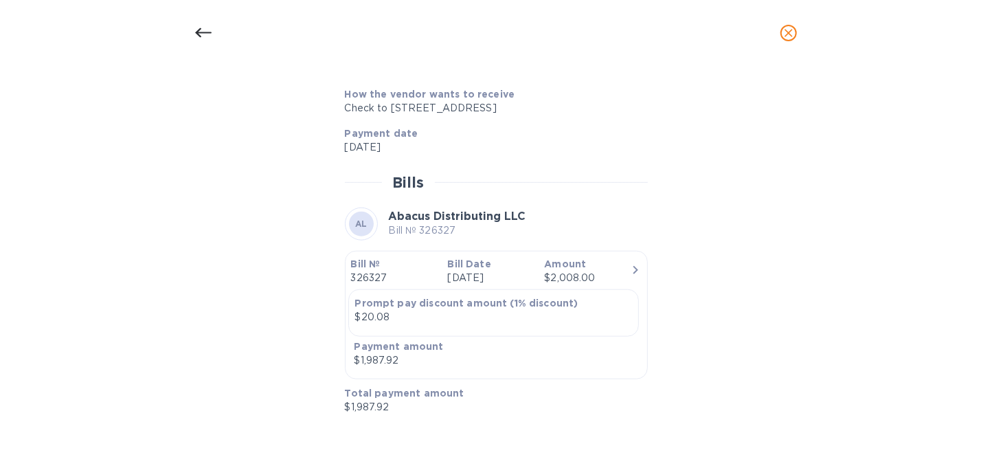
click at [427, 358] on div "$1,987.92" at bounding box center [402, 360] width 97 height 14
click at [791, 35] on icon "close" at bounding box center [788, 33] width 8 height 8
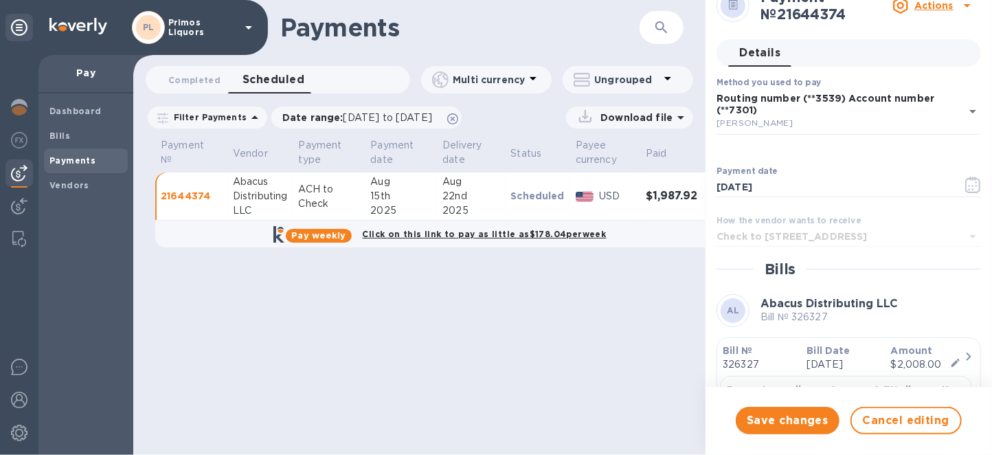
scroll to position [19, 0]
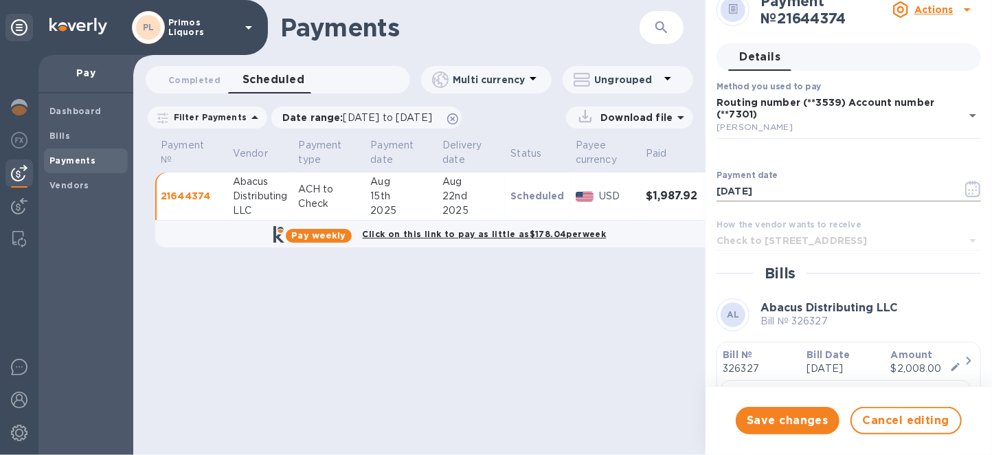
click at [766, 195] on input "[DATE]" at bounding box center [833, 191] width 235 height 21
click at [918, 242] on div "Check to [STREET_ADDRESS]" at bounding box center [837, 241] width 242 height 12
click at [849, 264] on div "Method you used to pay Routing number (**3539) Account number (**7301) [PERSON_…" at bounding box center [848, 173] width 264 height 183
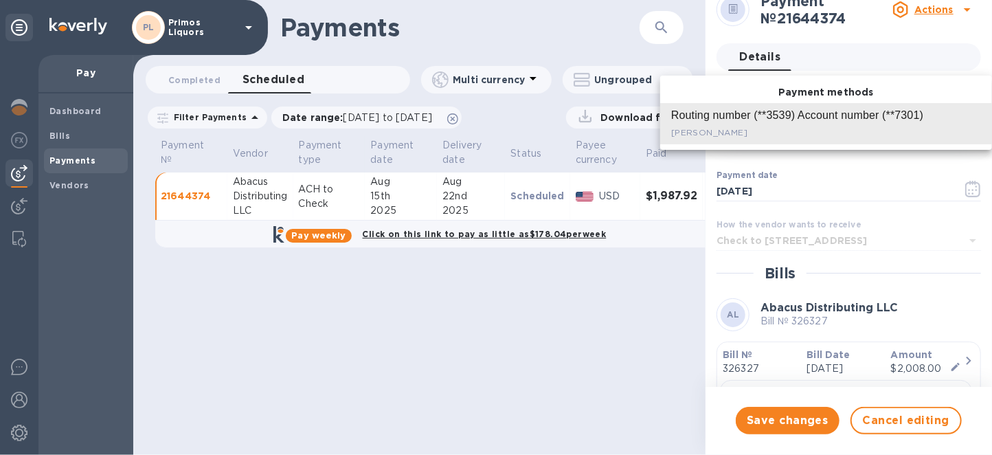
click at [795, 105] on body "PL Primos Liquors Pay Dashboard Bills Payments Vendors Payments ​ Completed 0 S…" at bounding box center [496, 227] width 992 height 455
click at [795, 105] on li "Routing number (**3539) Account number (**7301) [GEOGRAPHIC_DATA]" at bounding box center [826, 123] width 332 height 41
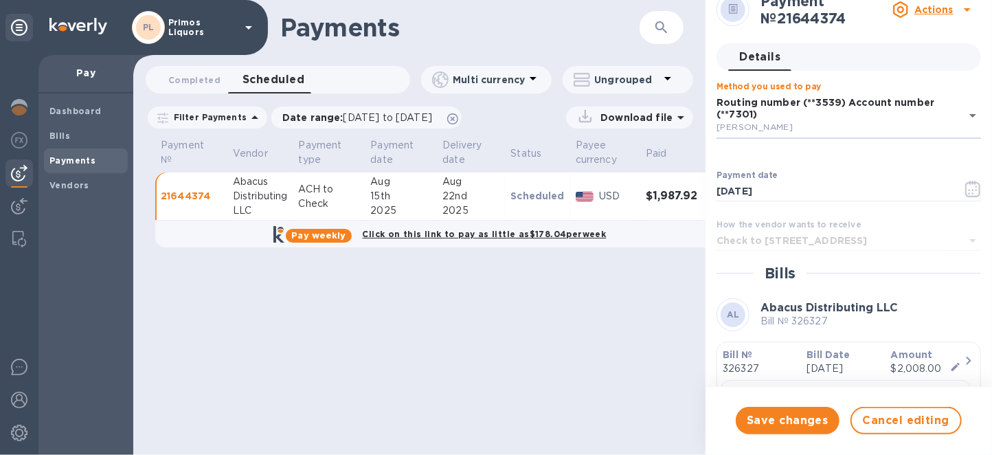
click at [947, 11] on u "Actions" at bounding box center [933, 9] width 39 height 11
click at [897, 63] on b "Cancel payment" at bounding box center [874, 62] width 83 height 11
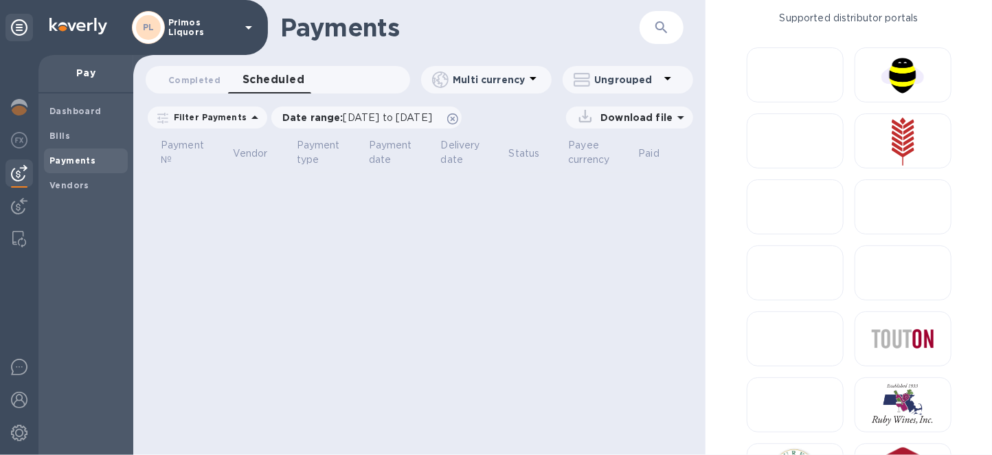
drag, startPoint x: 463, startPoint y: 376, endPoint x: 451, endPoint y: 365, distance: 15.6
click at [456, 369] on div "Payments ​ Completed 0 Scheduled 0 Multi currency Ungrouped Filter Payments Dat…" at bounding box center [419, 227] width 572 height 455
click at [85, 139] on span "Bills" at bounding box center [85, 136] width 73 height 14
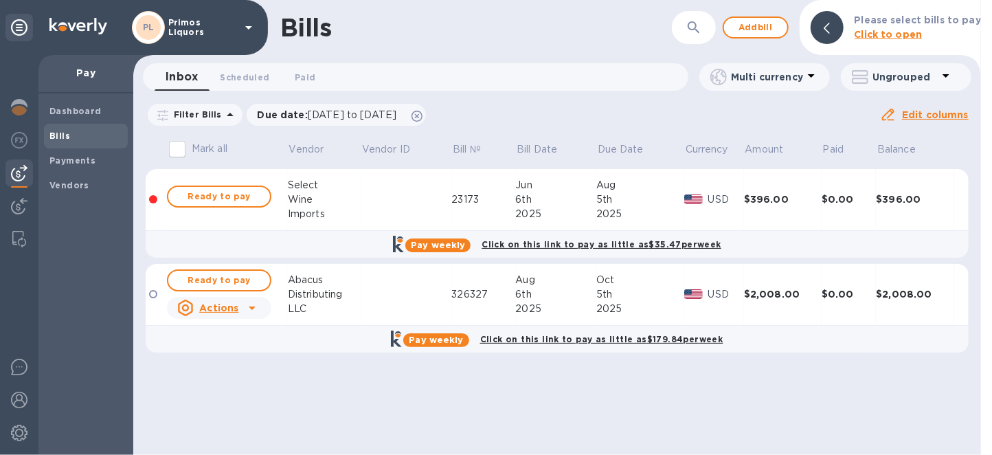
click at [241, 302] on div at bounding box center [252, 308] width 22 height 22
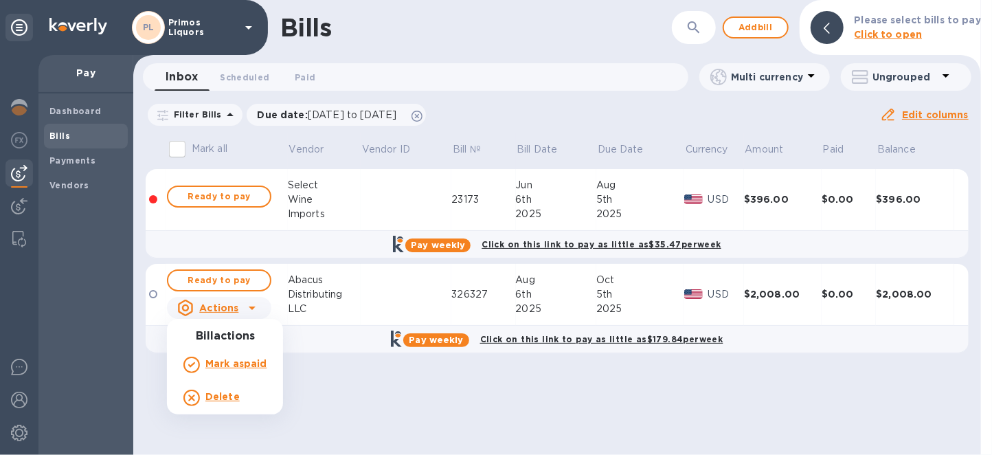
click at [235, 341] on h3 "Bill actions" at bounding box center [225, 336] width 116 height 13
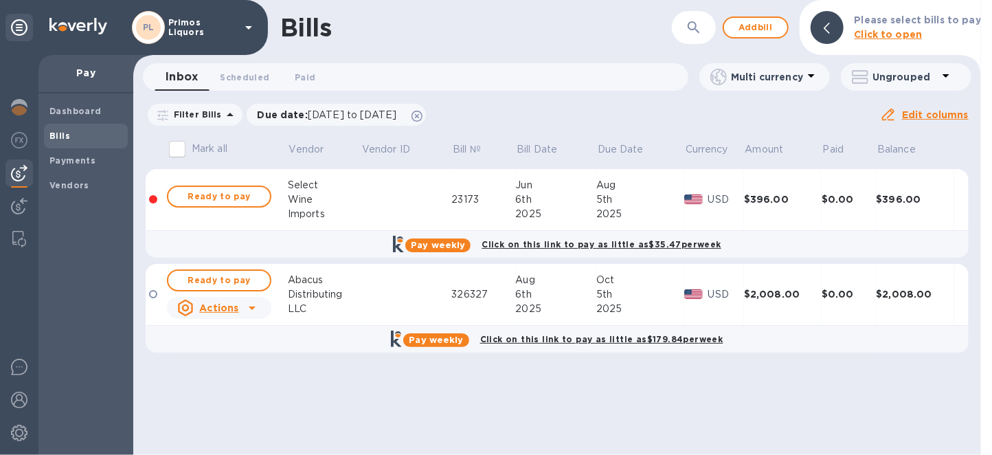
click at [394, 299] on td at bounding box center [406, 295] width 91 height 62
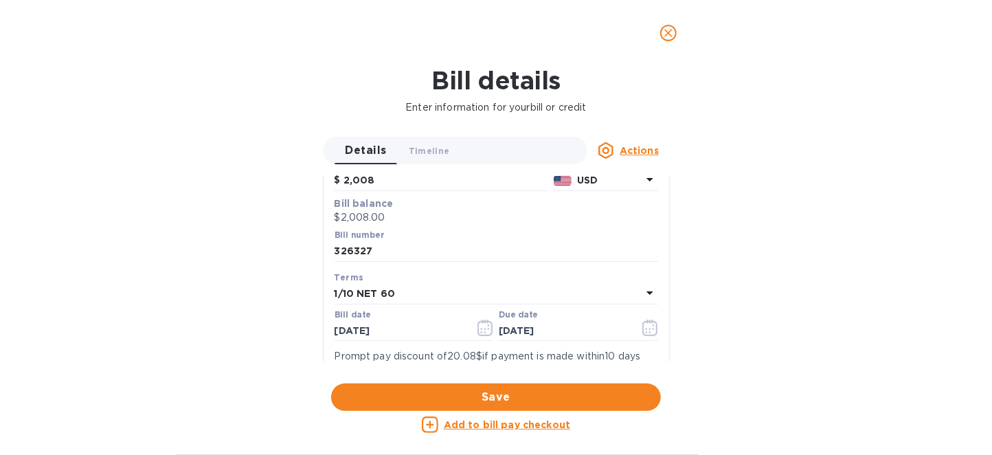
scroll to position [154, 0]
click at [365, 197] on b "Bill balance" at bounding box center [364, 202] width 59 height 11
click at [364, 210] on p "$2,008.00" at bounding box center [497, 217] width 324 height 14
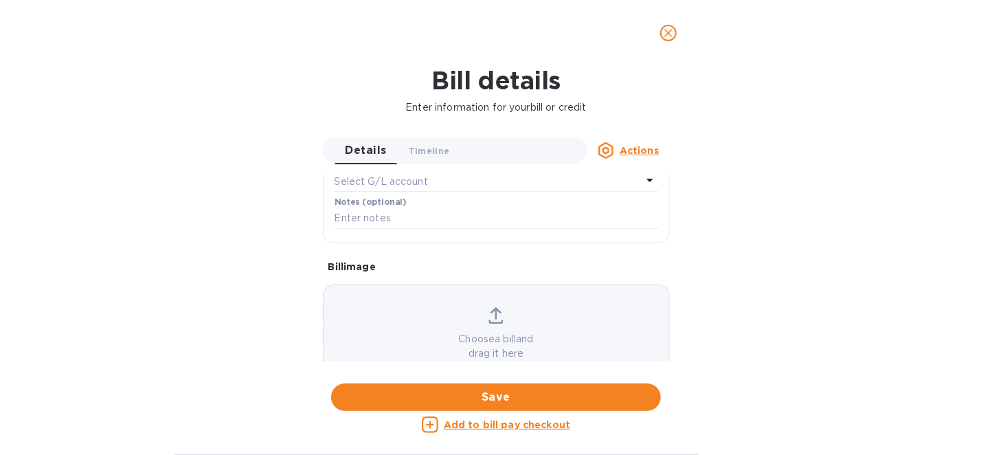
scroll to position [385, 0]
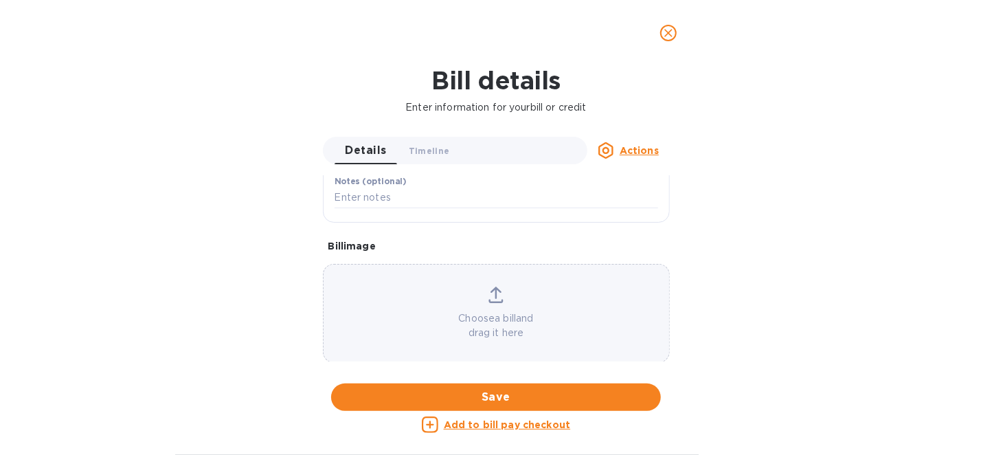
click at [643, 153] on u "Actions" at bounding box center [639, 150] width 39 height 11
click at [634, 232] on b "Delete" at bounding box center [643, 236] width 34 height 11
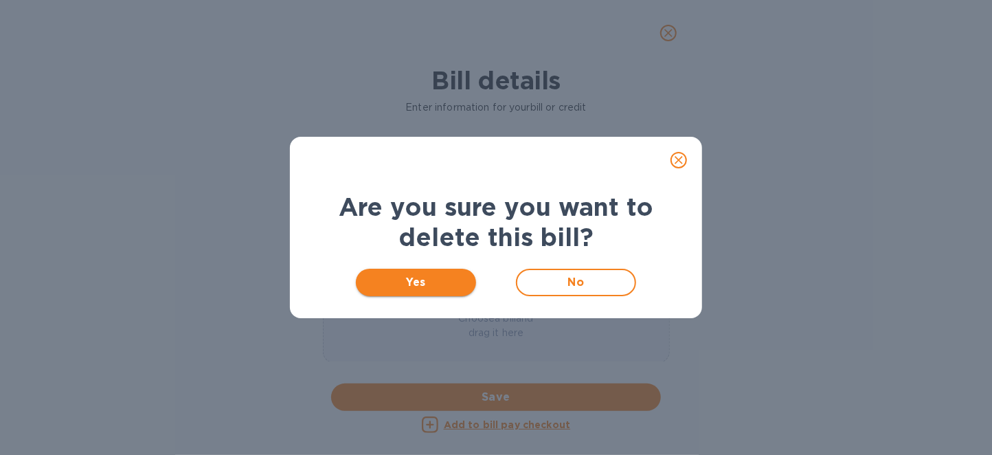
click at [452, 287] on span "Yes" at bounding box center [416, 282] width 98 height 16
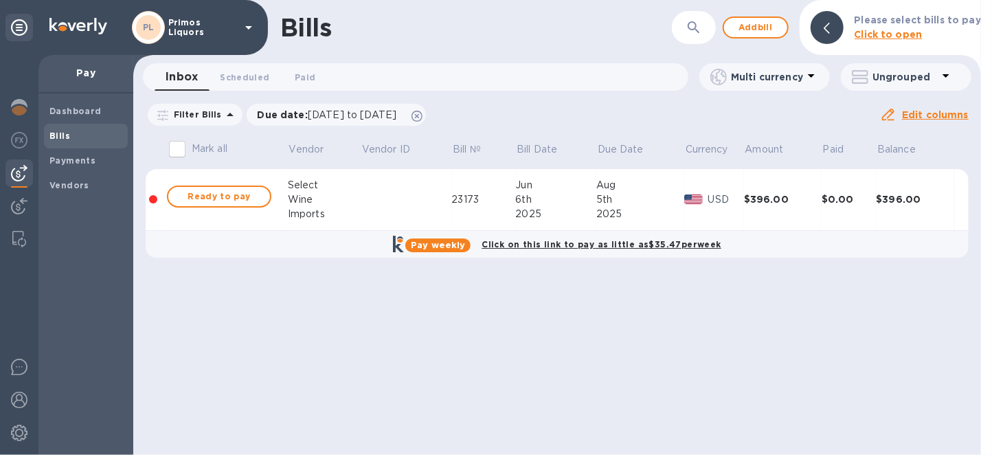
click at [337, 188] on div "Select" at bounding box center [324, 185] width 73 height 14
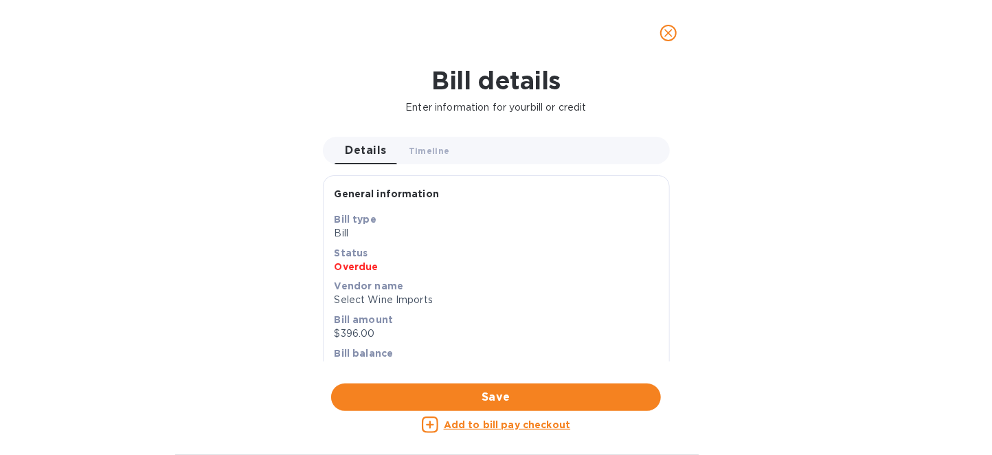
click at [664, 37] on icon "close" at bounding box center [668, 33] width 14 height 14
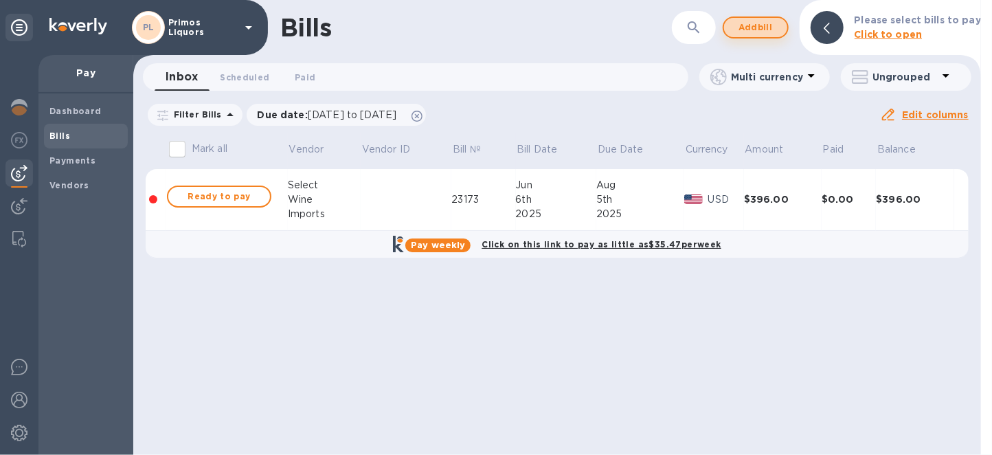
click at [769, 19] on span "Add bill" at bounding box center [755, 27] width 41 height 16
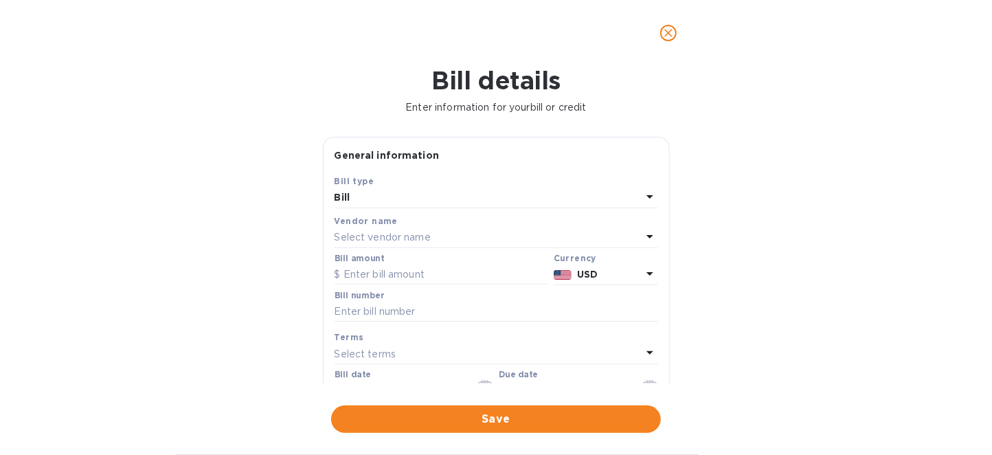
click at [483, 232] on div "Select vendor name" at bounding box center [488, 237] width 307 height 19
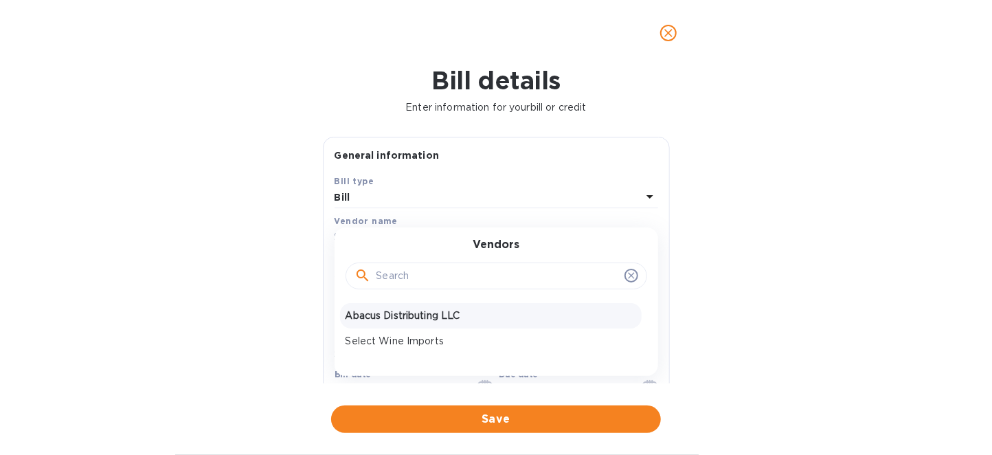
click at [440, 312] on p "Abacus Distributing LLC" at bounding box center [491, 315] width 291 height 14
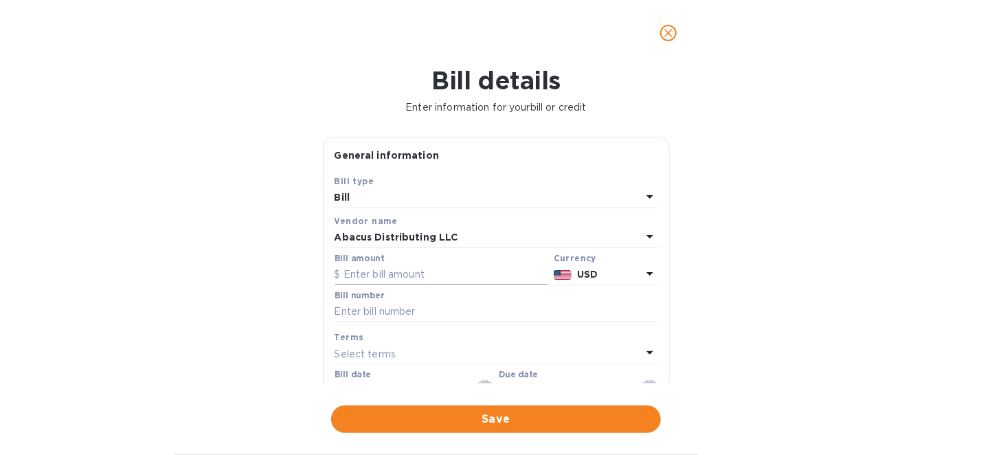
click at [411, 265] on input "text" at bounding box center [442, 274] width 214 height 21
click at [402, 273] on input "text" at bounding box center [442, 274] width 214 height 21
type input "1,860"
click at [409, 317] on input "text" at bounding box center [497, 312] width 324 height 21
type input "326327"
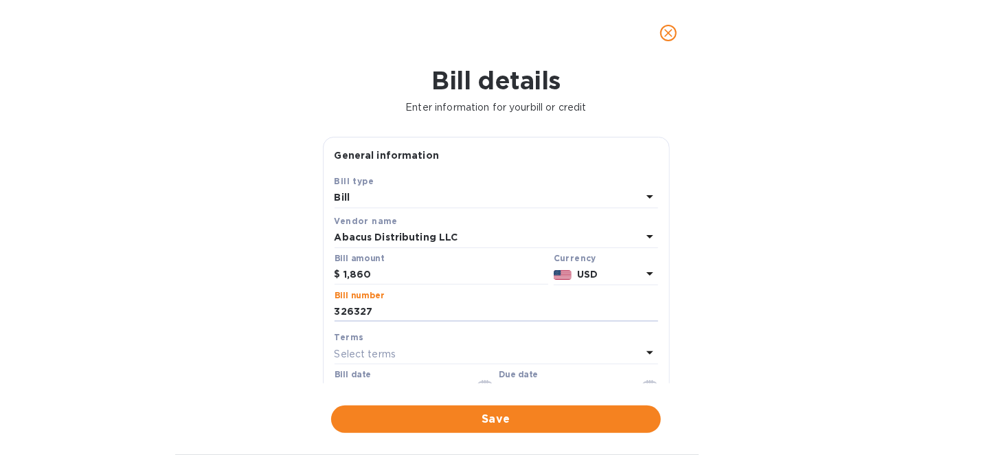
click at [409, 352] on div "Select terms" at bounding box center [488, 353] width 307 height 19
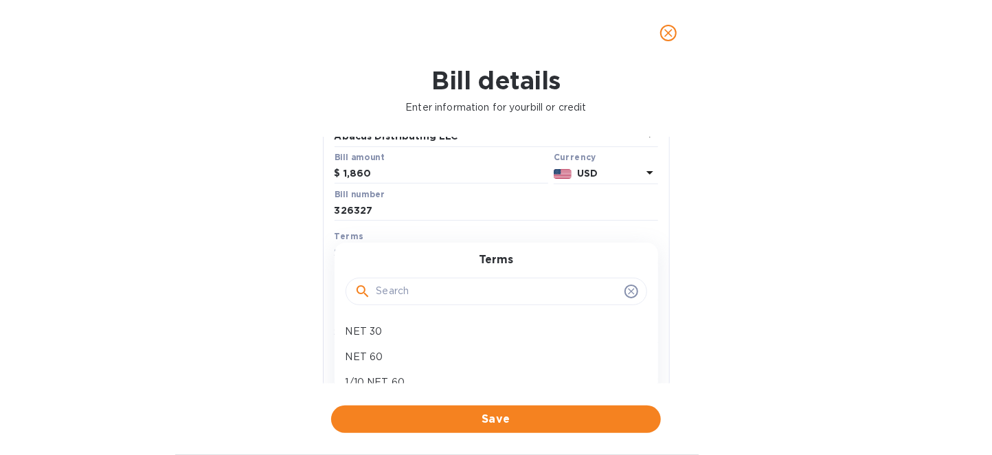
scroll to position [103, 0]
click at [384, 376] on p "1/10 NET 60" at bounding box center [491, 380] width 291 height 14
type input "[DATE]"
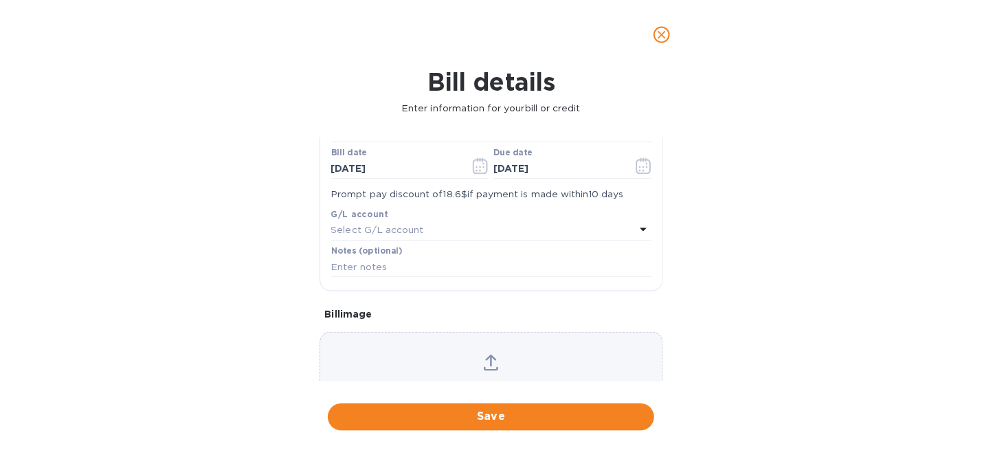
scroll to position [206, 0]
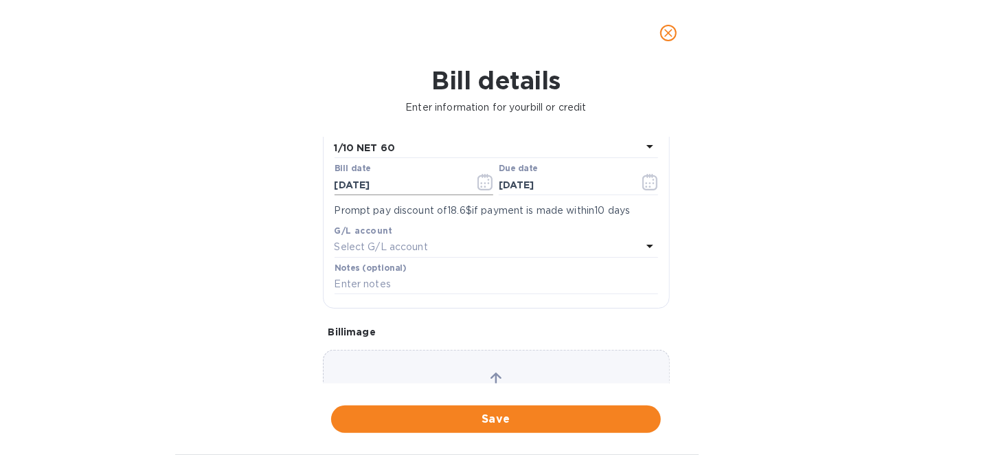
click at [477, 180] on icon "button" at bounding box center [485, 182] width 16 height 16
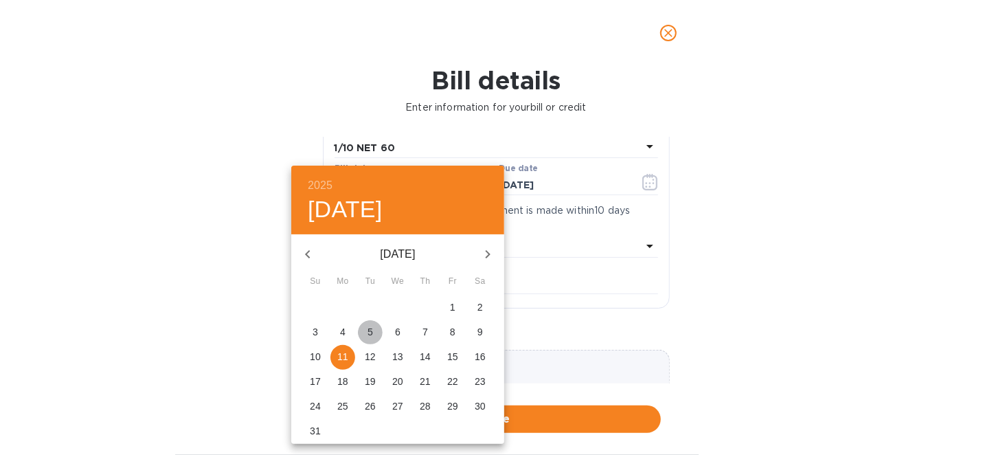
click at [366, 333] on span "5" at bounding box center [370, 332] width 25 height 14
type input "[DATE]"
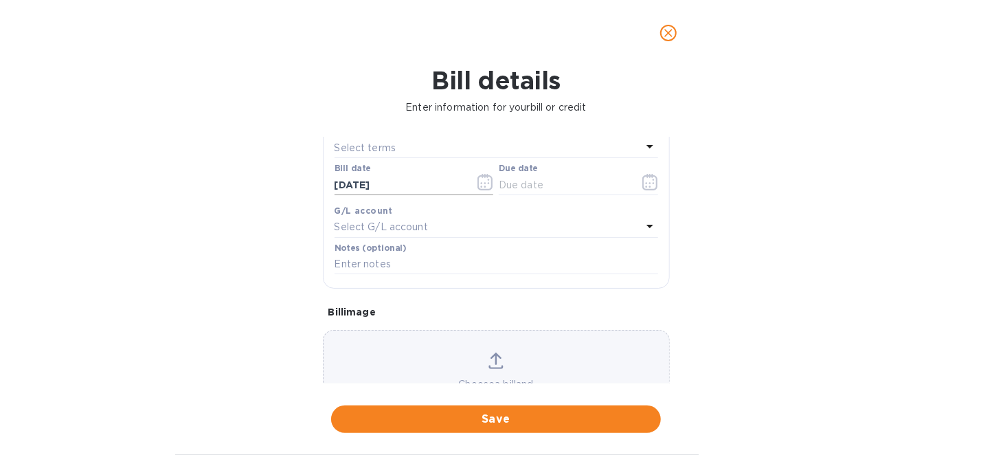
click at [478, 174] on icon "button" at bounding box center [484, 182] width 15 height 16
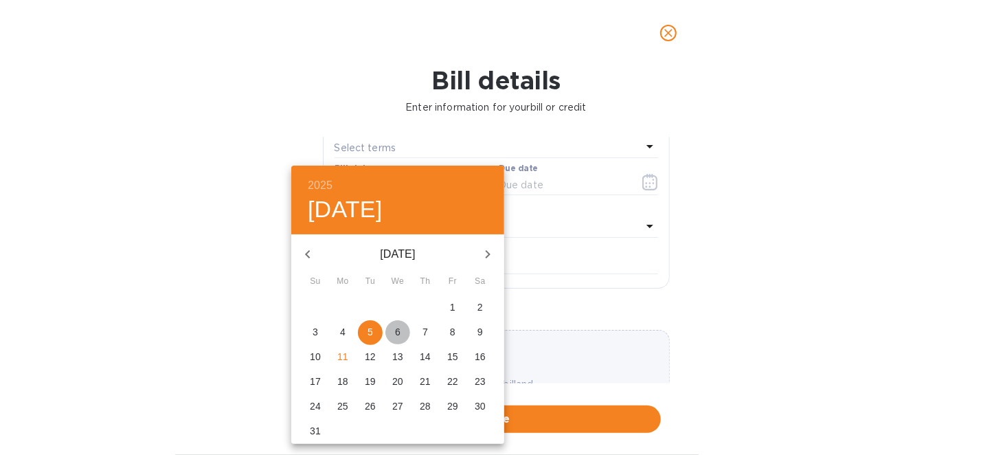
click at [399, 331] on p "6" at bounding box center [397, 332] width 5 height 14
type input "[DATE]"
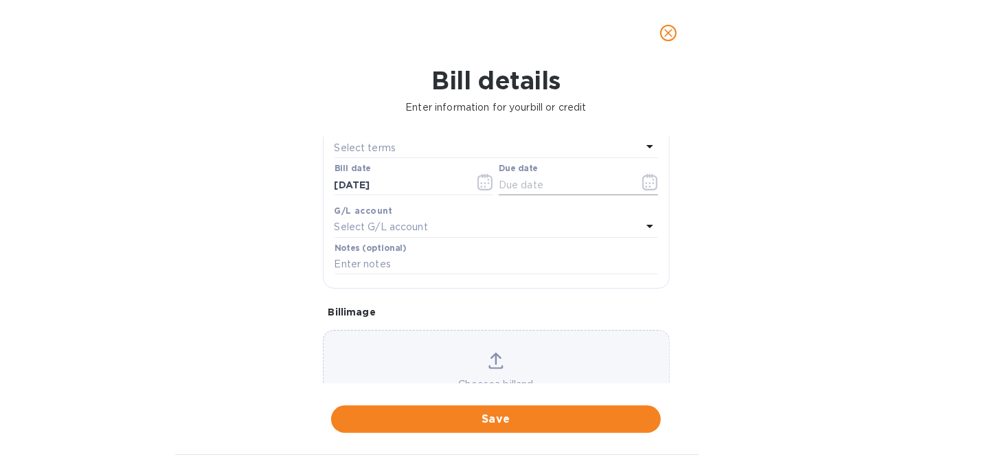
click at [642, 180] on icon "button" at bounding box center [650, 182] width 16 height 16
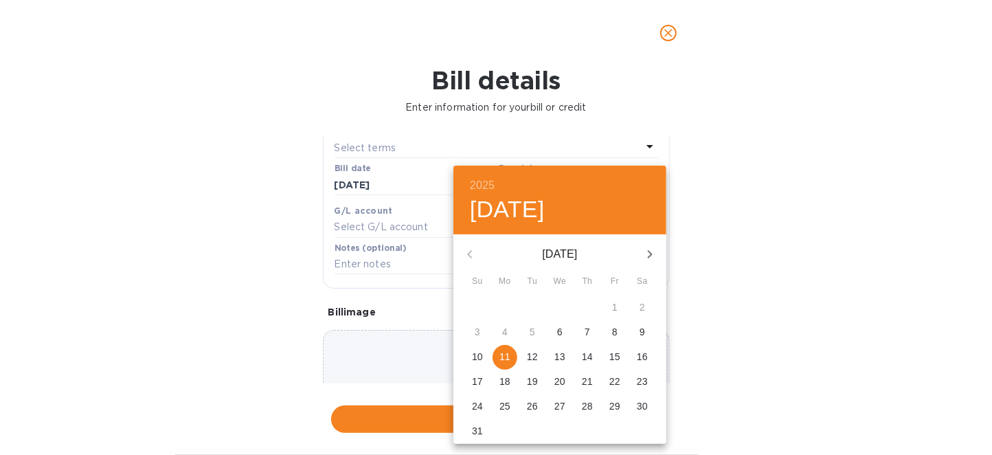
click at [643, 251] on icon "button" at bounding box center [650, 254] width 16 height 16
click at [624, 302] on span "3" at bounding box center [614, 307] width 25 height 14
type input "[DATE]"
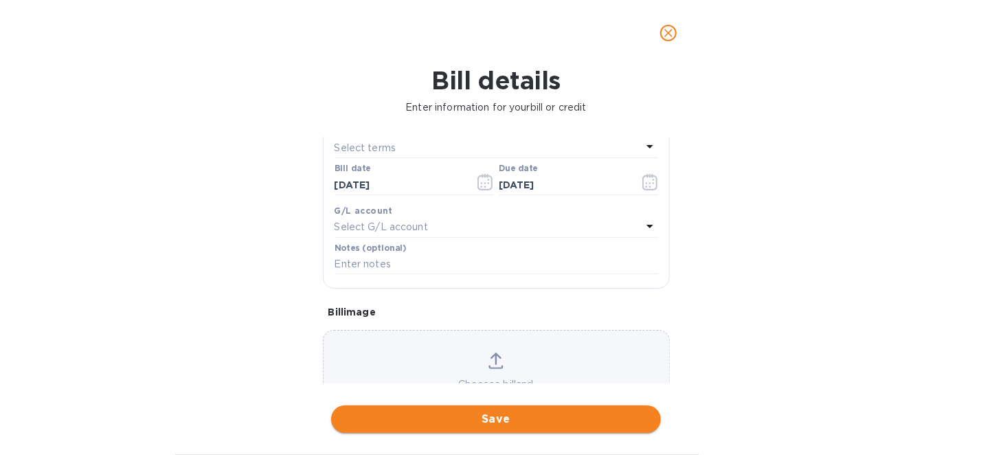
click at [470, 418] on span "Save" at bounding box center [496, 419] width 308 height 16
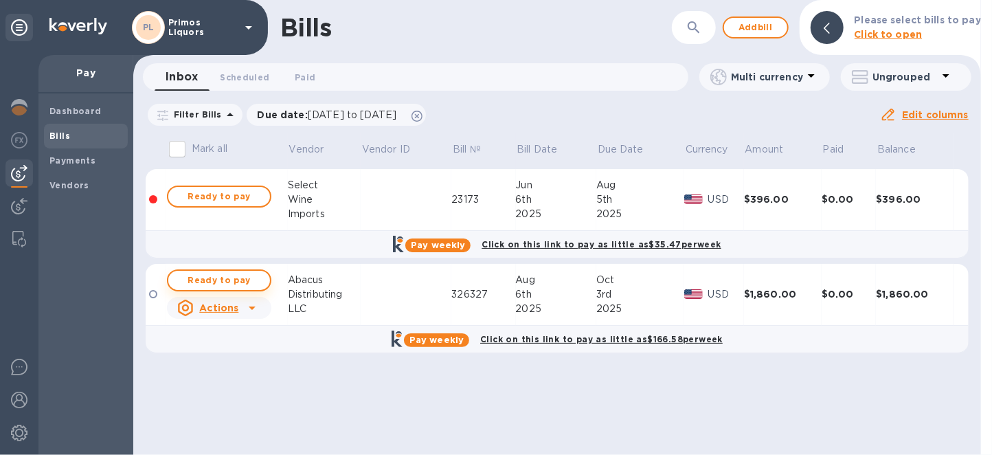
click at [221, 285] on span "Ready to pay" at bounding box center [219, 280] width 80 height 16
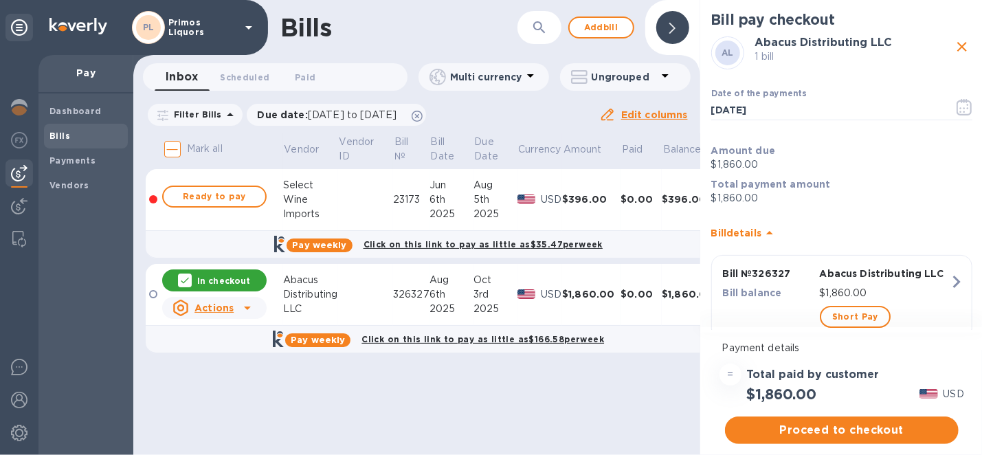
scroll to position [10, 0]
click at [824, 267] on p "Abacus Distributing LLC" at bounding box center [884, 274] width 130 height 14
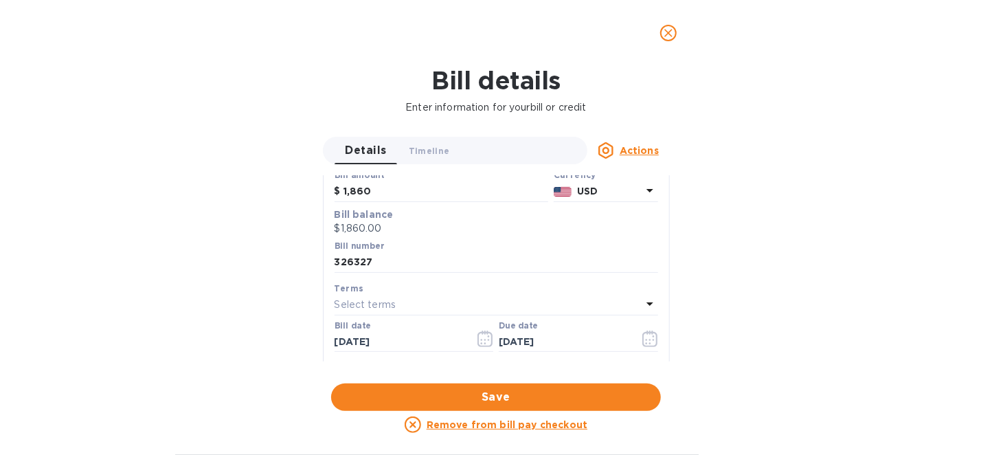
scroll to position [154, 0]
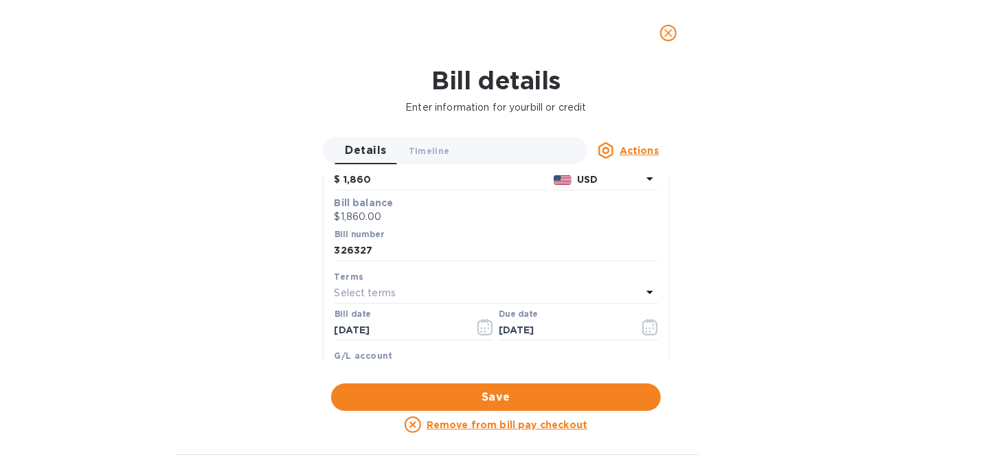
click at [332, 306] on div "Bill date [DATE]" at bounding box center [414, 326] width 165 height 40
click at [346, 295] on p "Select terms" at bounding box center [366, 293] width 62 height 14
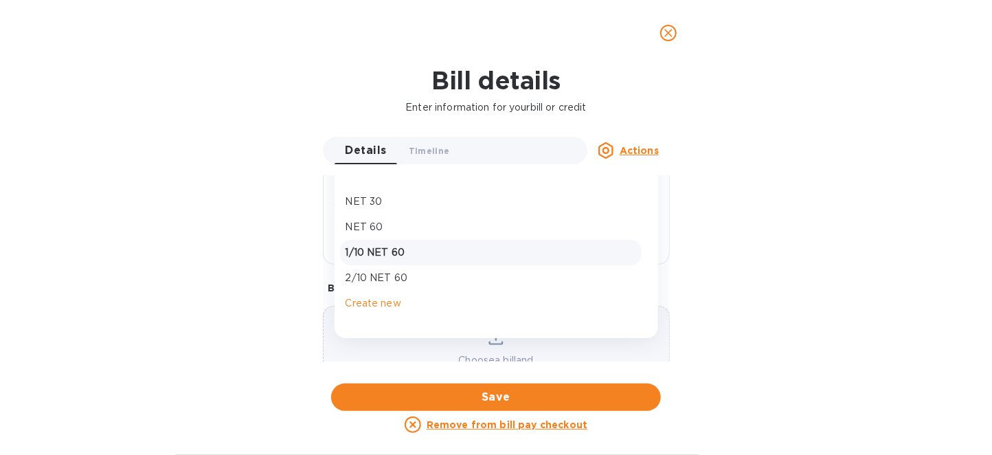
scroll to position [326, 0]
click at [385, 256] on div "1/10 NET 60" at bounding box center [491, 249] width 302 height 25
type input "[DATE]"
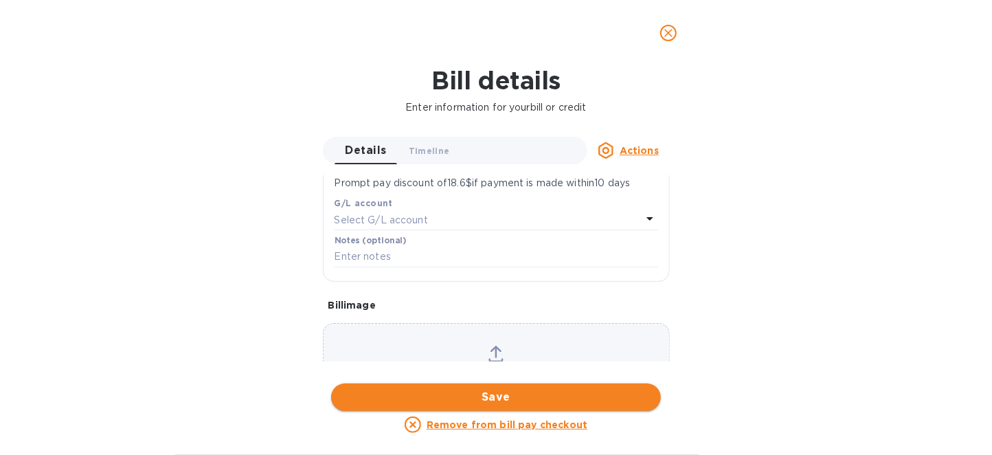
click at [501, 403] on span "Save" at bounding box center [496, 397] width 308 height 16
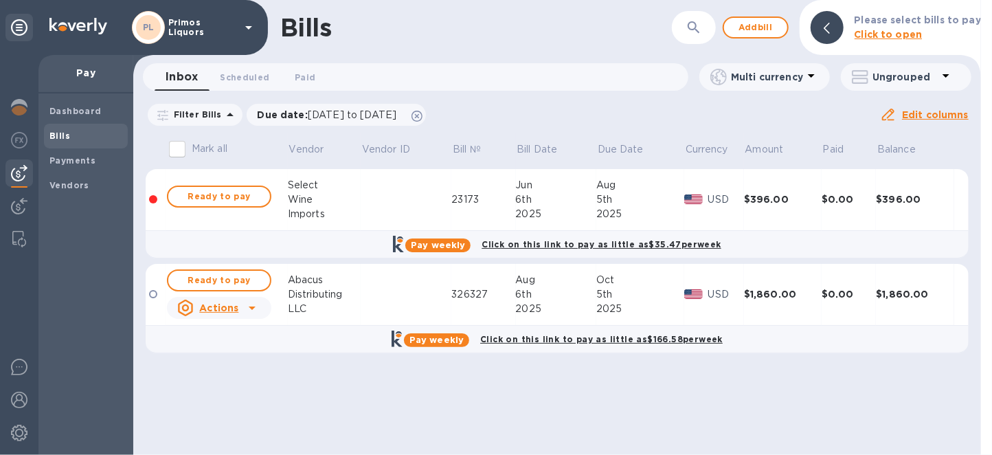
click at [385, 288] on td at bounding box center [406, 295] width 91 height 62
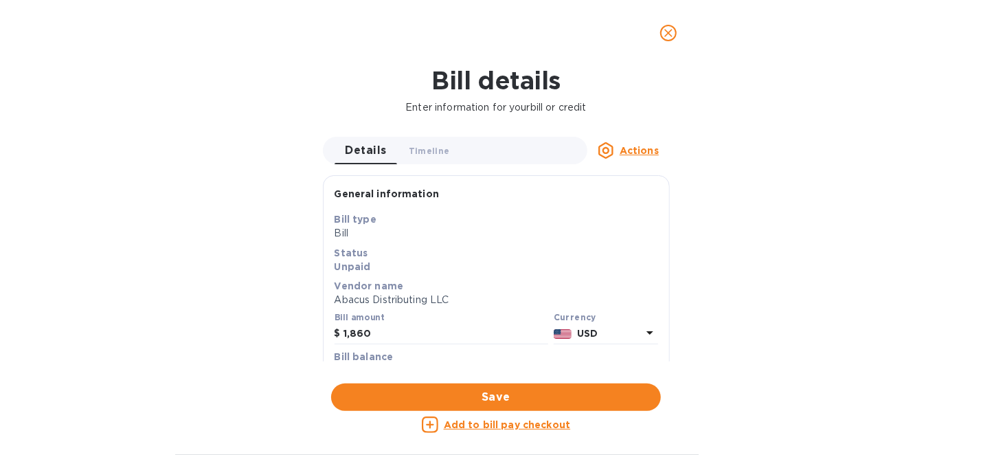
click at [517, 400] on span "Save" at bounding box center [496, 397] width 308 height 16
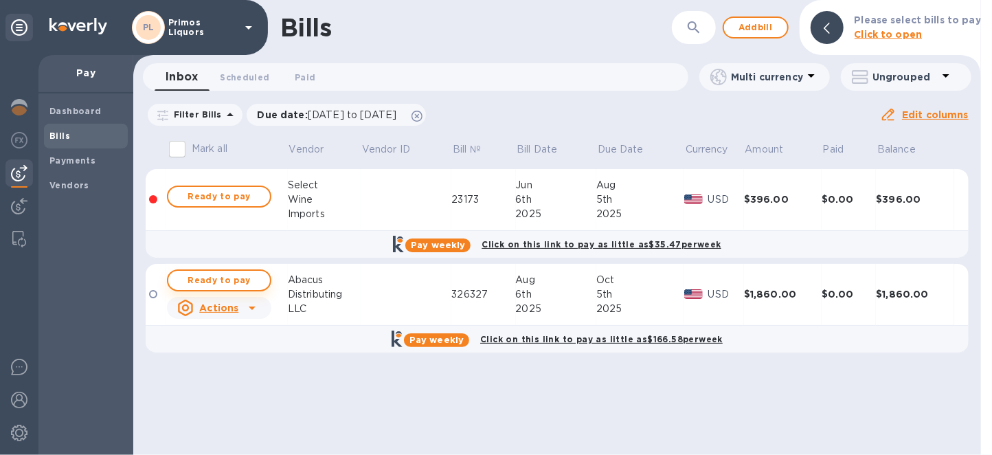
click at [258, 280] on span "Ready to pay" at bounding box center [219, 280] width 80 height 16
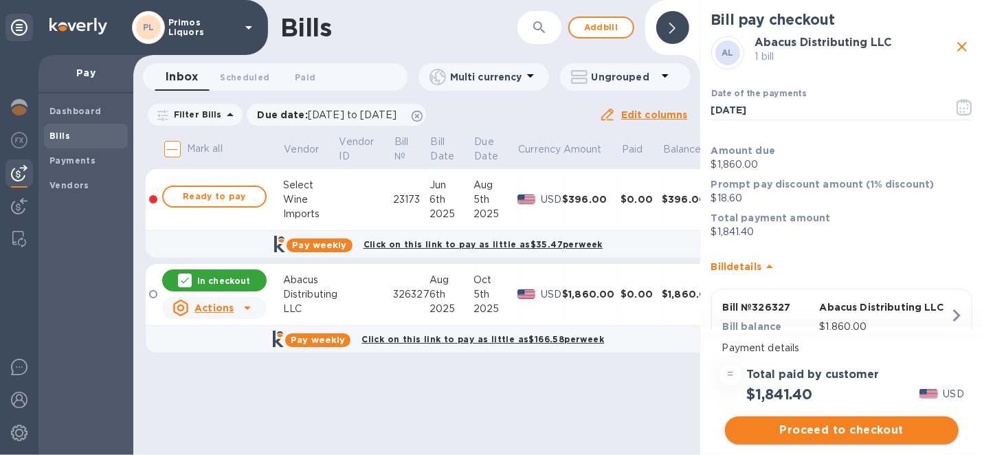
click at [859, 433] on span "Proceed to checkout" at bounding box center [842, 430] width 212 height 16
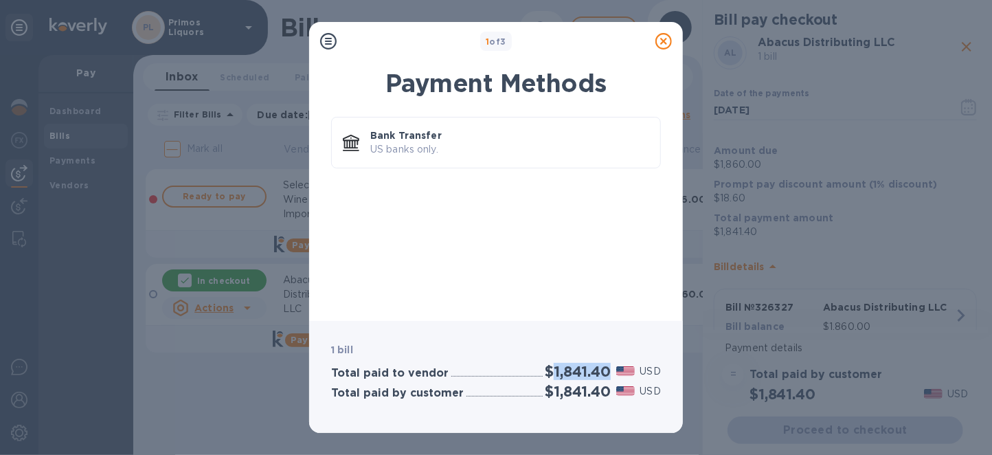
drag, startPoint x: 611, startPoint y: 373, endPoint x: 549, endPoint y: 366, distance: 62.2
click at [549, 366] on div "$1,841.40" at bounding box center [578, 371] width 71 height 23
copy h2 "1,841.40"
click at [516, 142] on p "US banks only." at bounding box center [509, 149] width 279 height 14
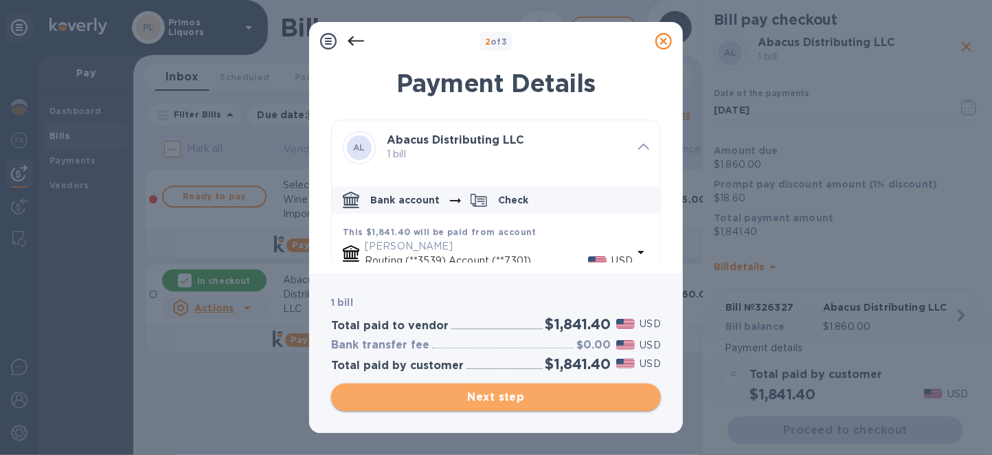
click at [603, 400] on span "Next step" at bounding box center [496, 397] width 308 height 16
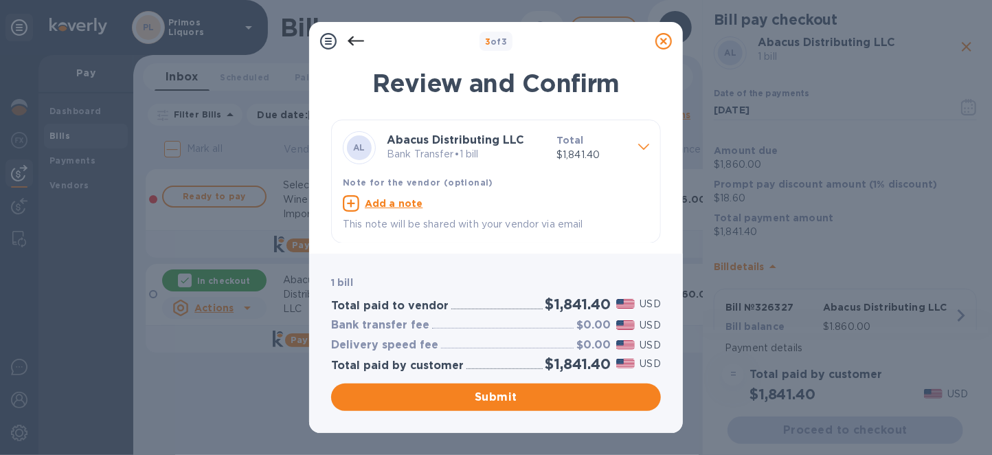
scroll to position [1, 0]
drag, startPoint x: 485, startPoint y: 395, endPoint x: 494, endPoint y: 393, distance: 9.2
click at [485, 395] on span "Submit" at bounding box center [496, 397] width 308 height 16
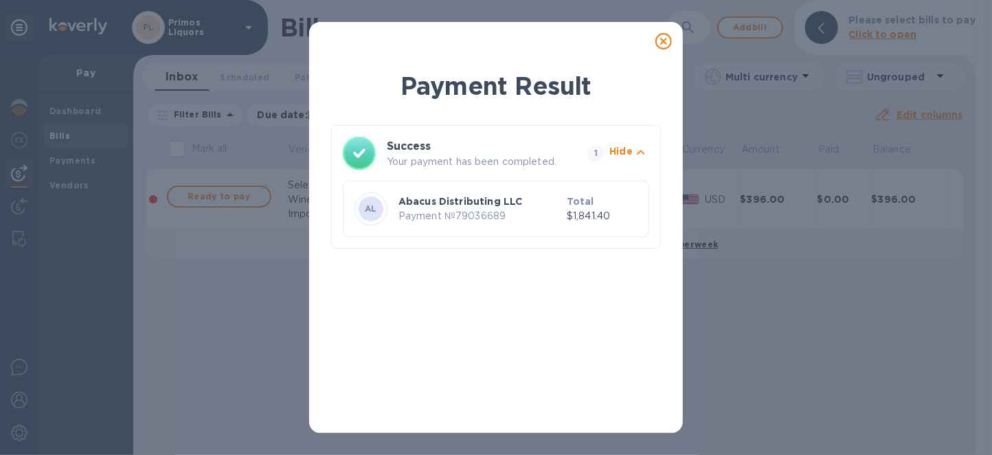
click at [666, 36] on icon at bounding box center [663, 41] width 16 height 16
